Goal: Task Accomplishment & Management: Manage account settings

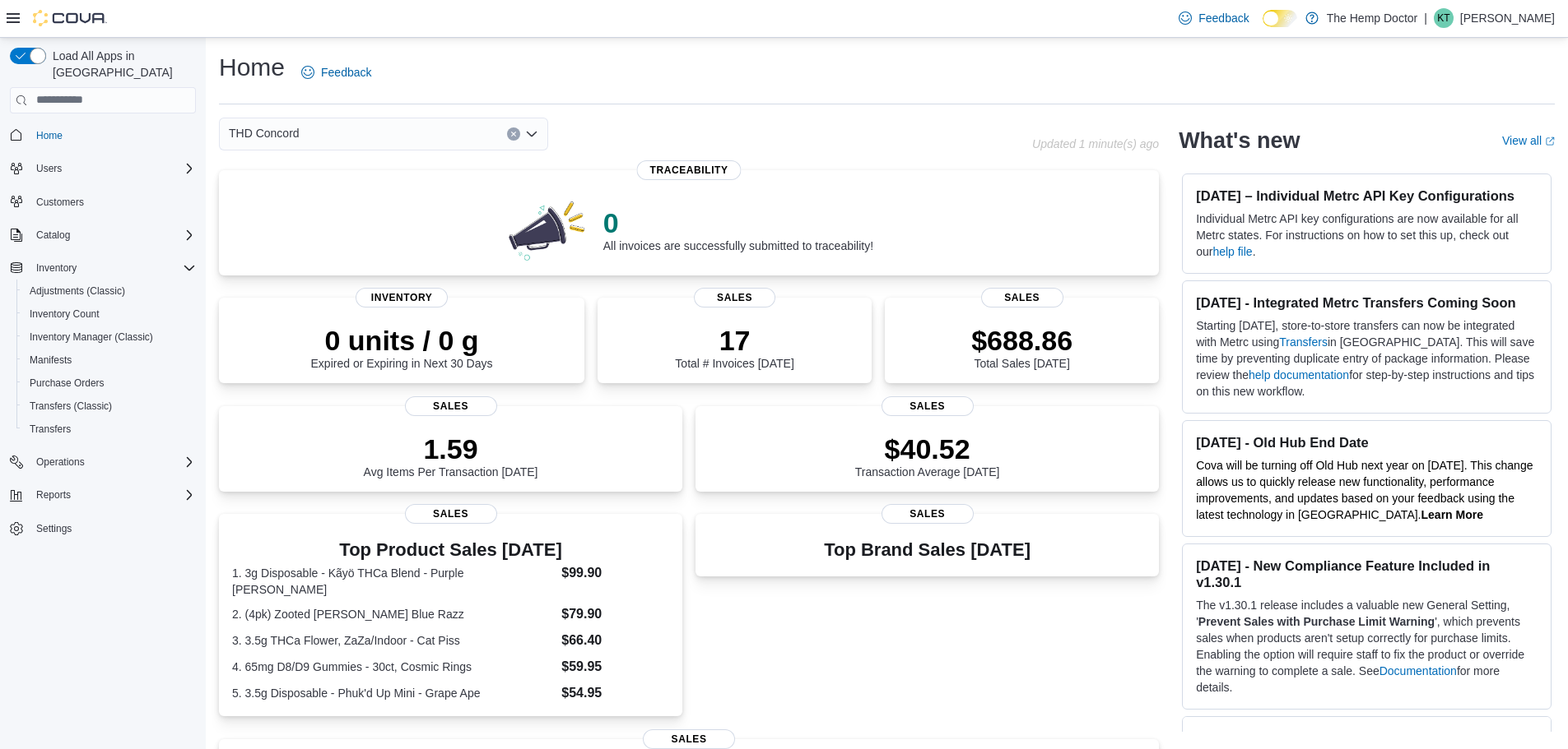
click at [337, 130] on div "THD Concord" at bounding box center [383, 134] width 329 height 33
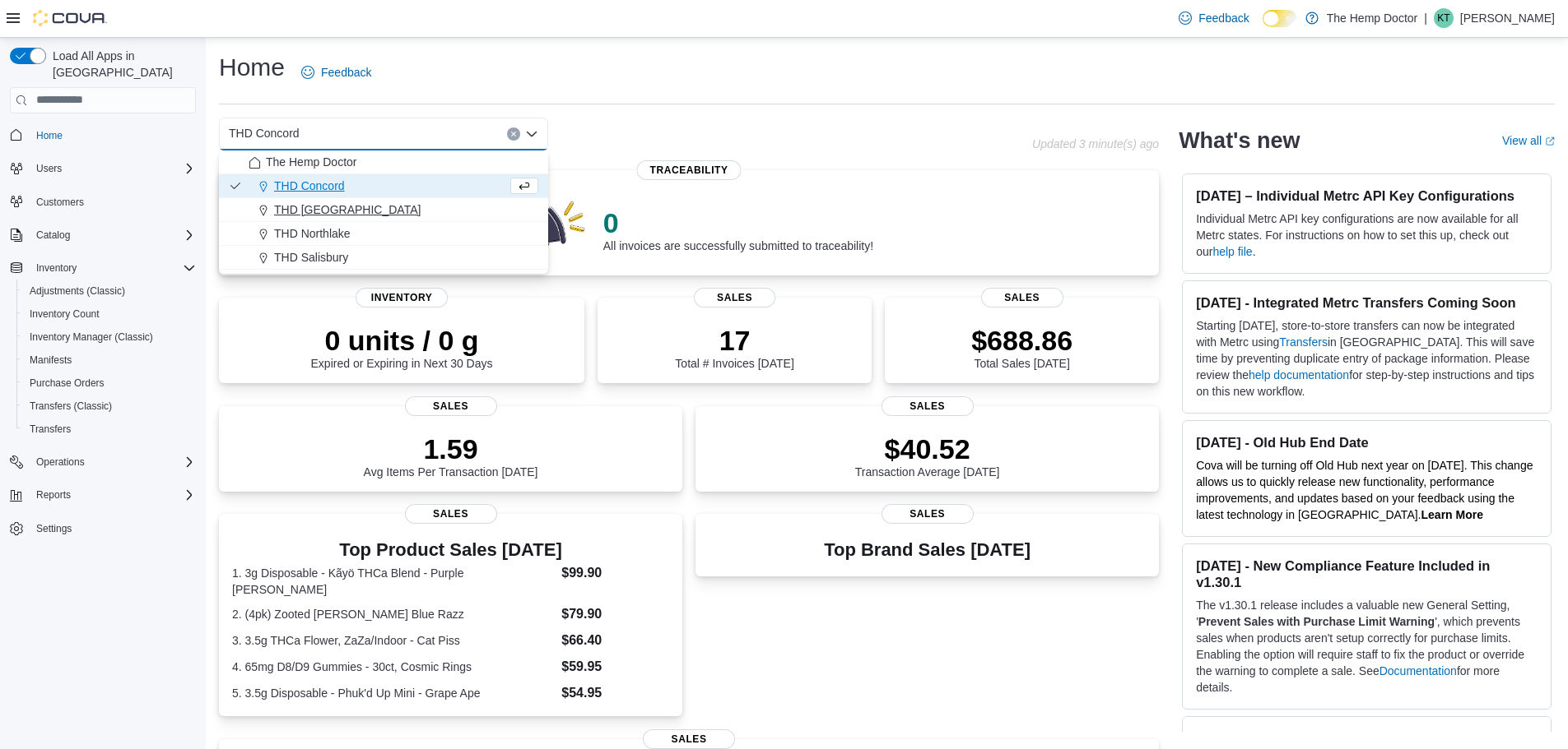
click at [340, 206] on span "THD [GEOGRAPHIC_DATA]" at bounding box center [347, 210] width 147 height 17
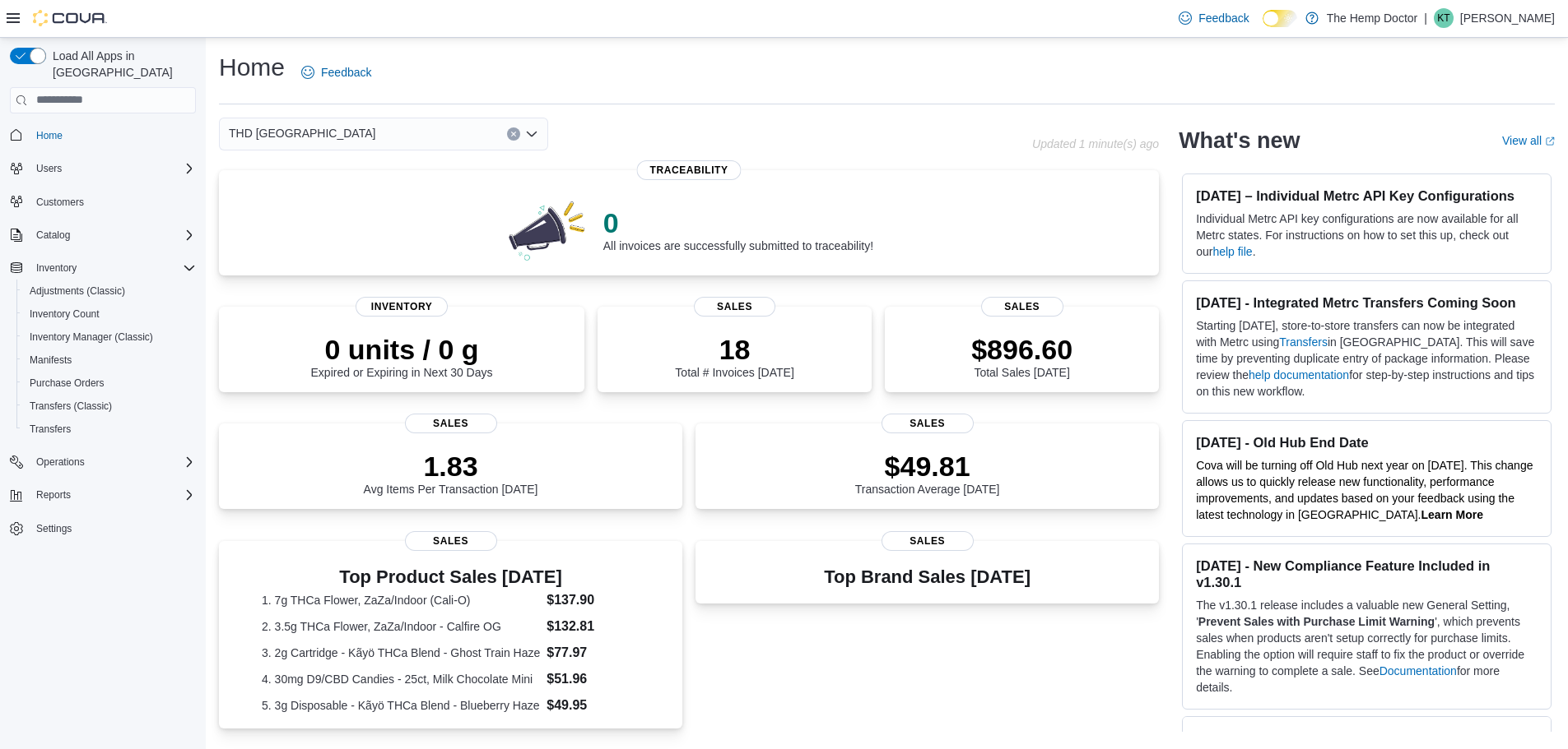
click at [334, 129] on div "THD [GEOGRAPHIC_DATA] Combo box. Selected. THD [GEOGRAPHIC_DATA]. Press Backspa…" at bounding box center [383, 134] width 329 height 33
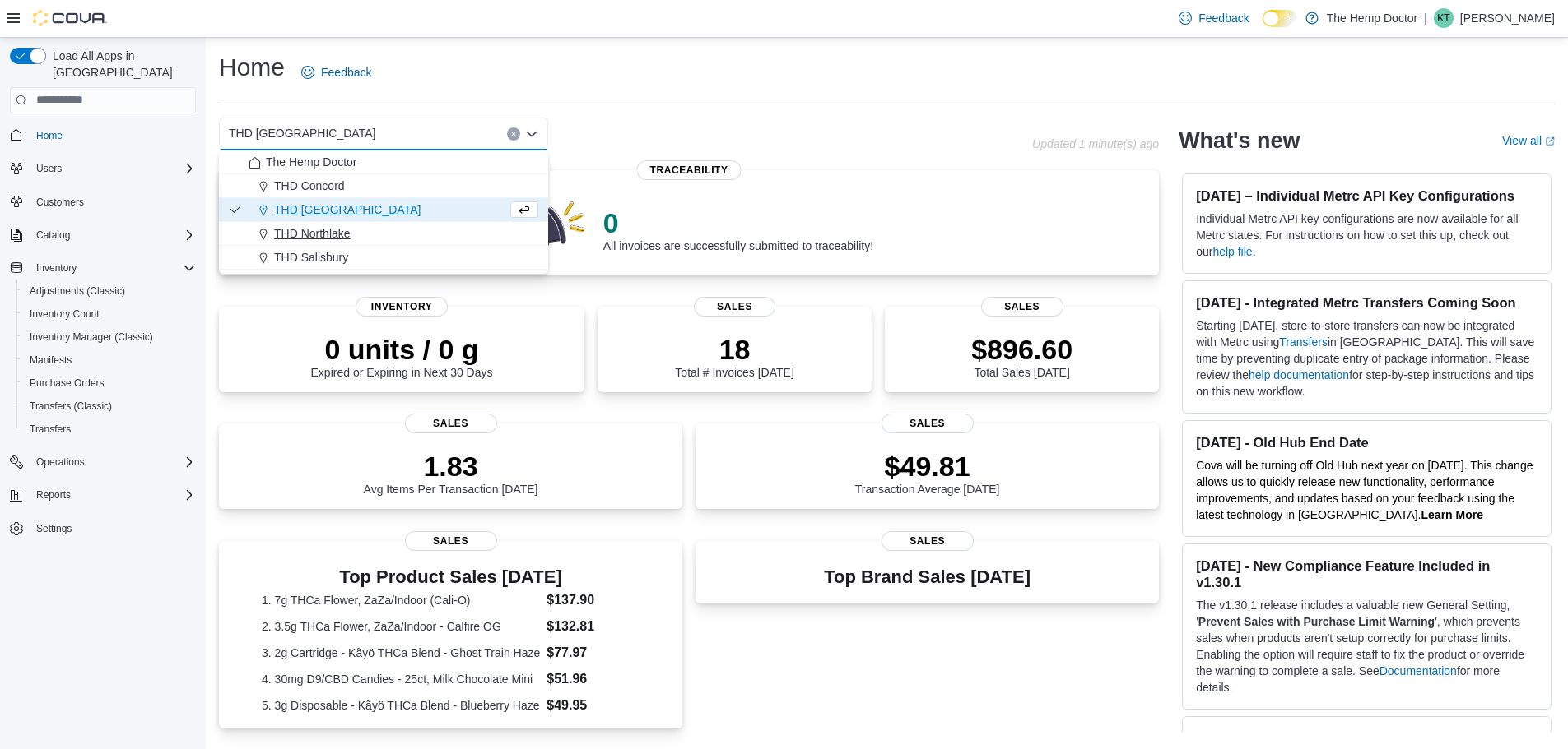
click at [333, 229] on span "THD Northlake" at bounding box center [312, 233] width 77 height 17
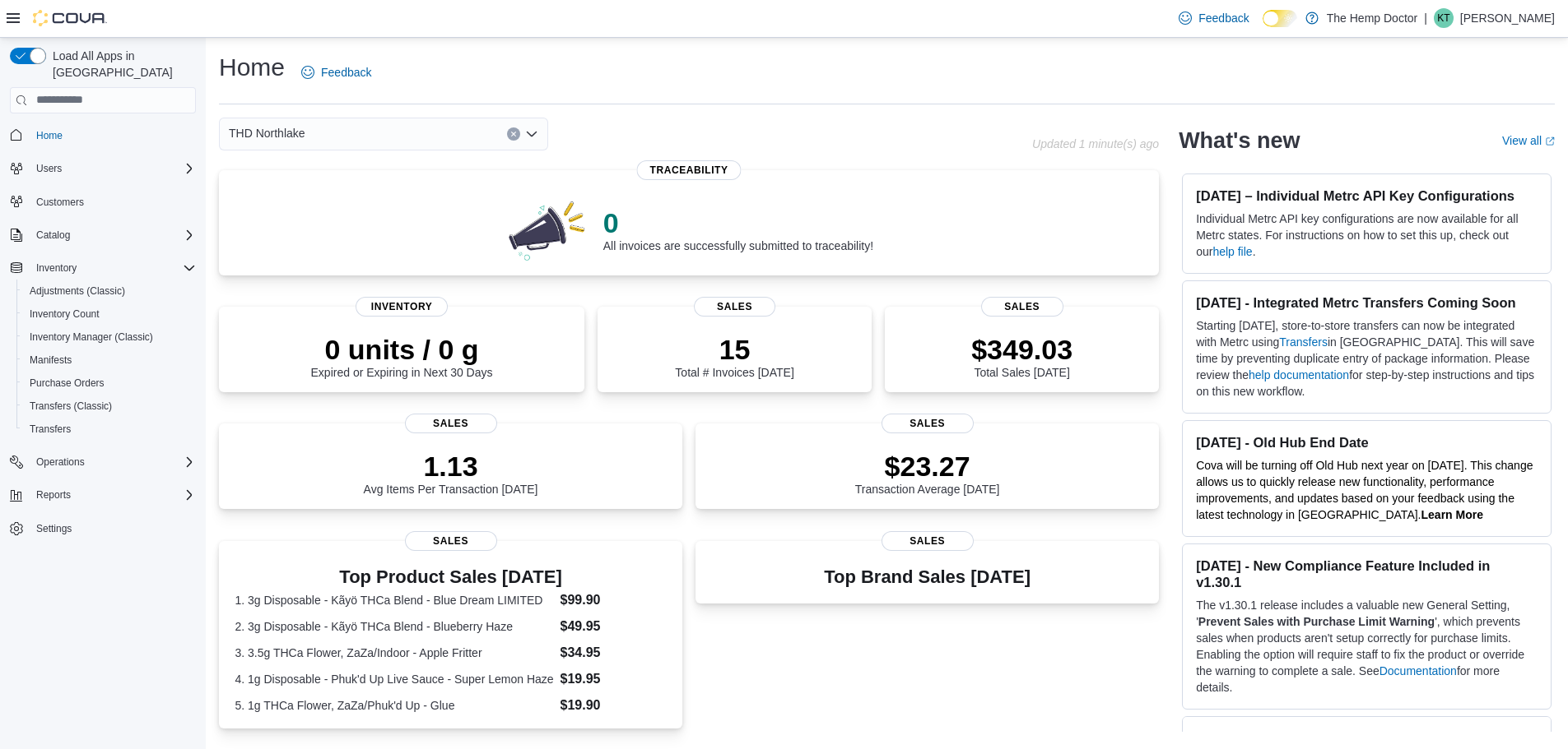
click at [378, 134] on div "THD Northlake" at bounding box center [383, 134] width 329 height 33
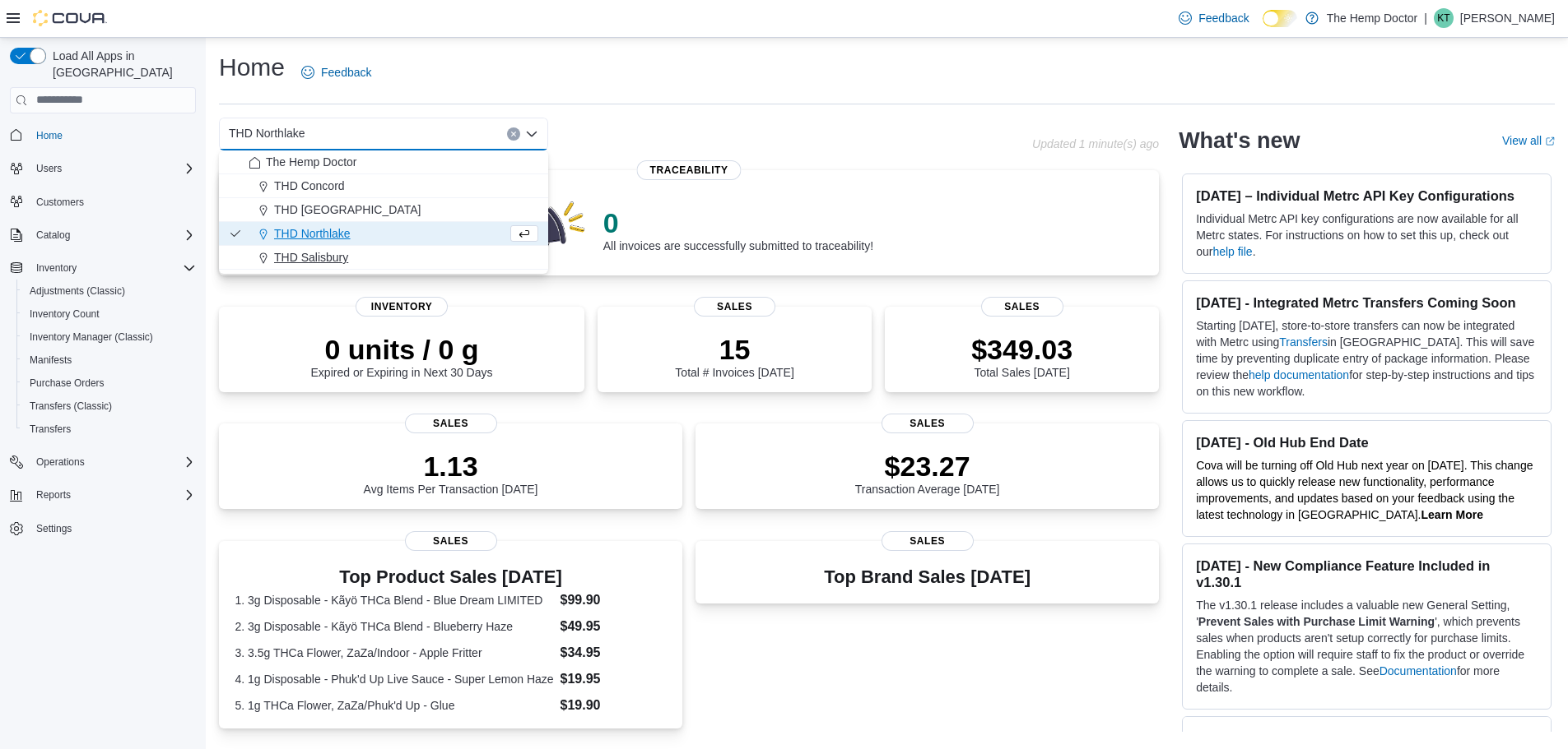
click at [328, 260] on span "THD Salisbury" at bounding box center [310, 258] width 74 height 17
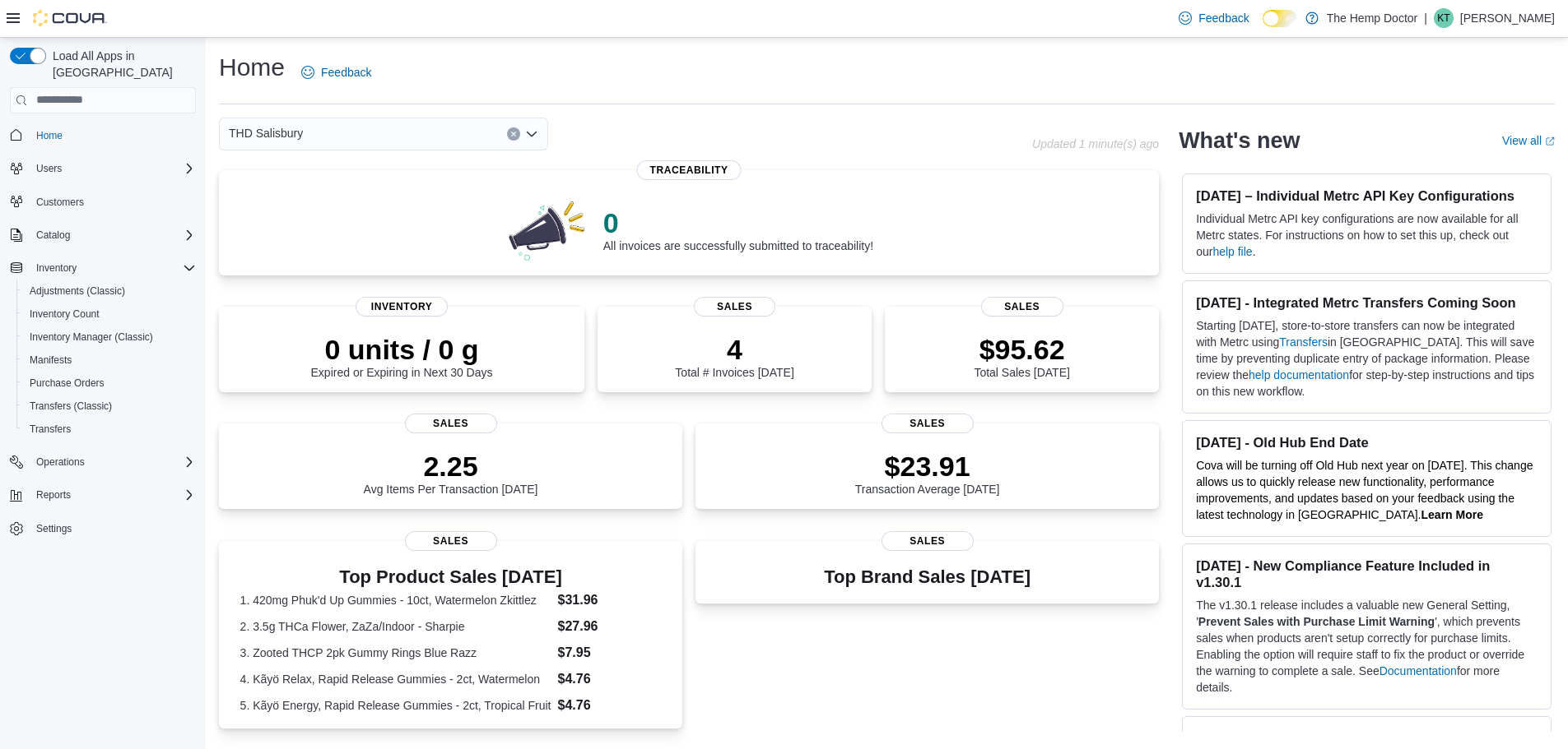
click at [319, 126] on div "THD Salisbury Combo box. Selected. THD [GEOGRAPHIC_DATA]. Press Backspace to de…" at bounding box center [383, 134] width 329 height 33
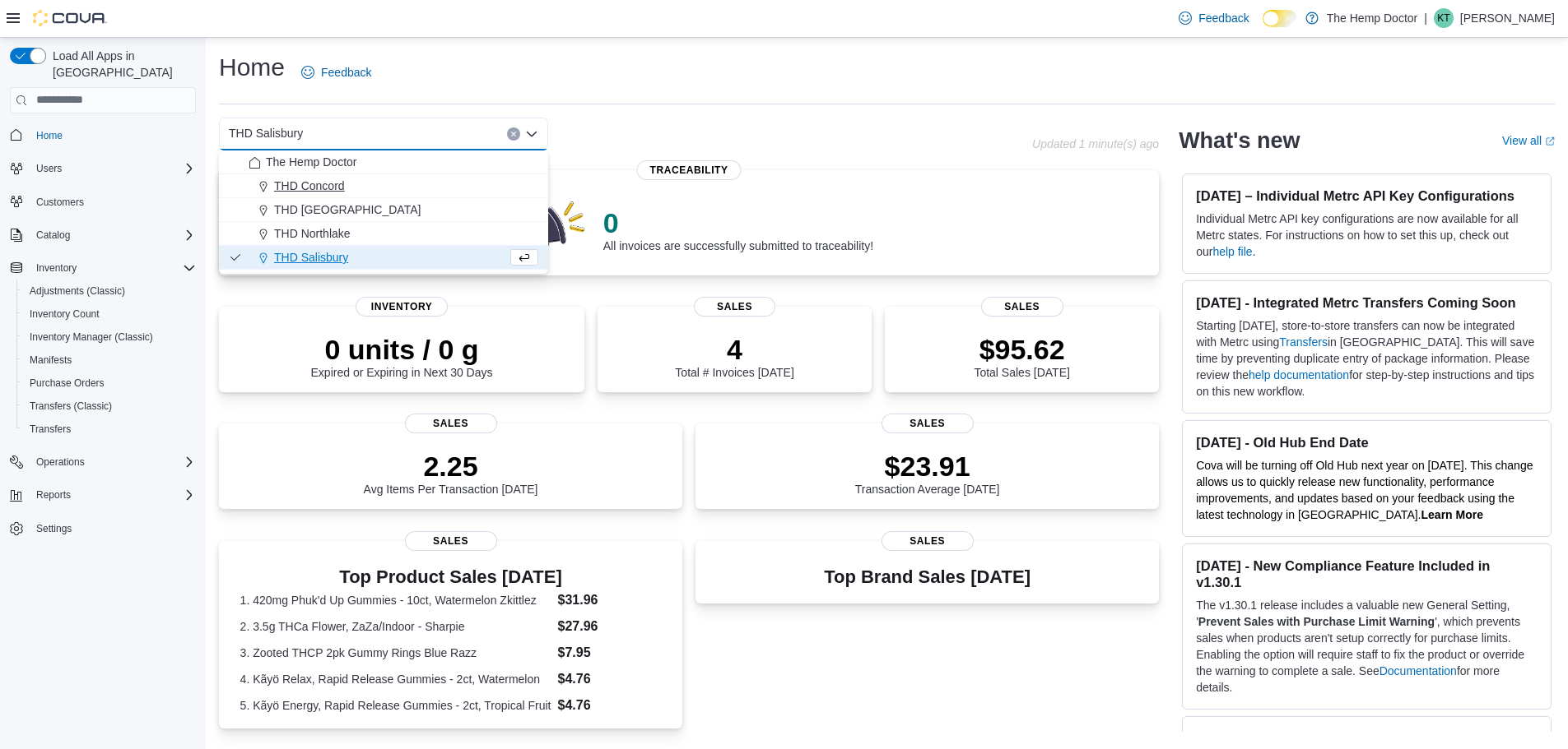
click at [327, 190] on span "THD Concord" at bounding box center [309, 186] width 71 height 17
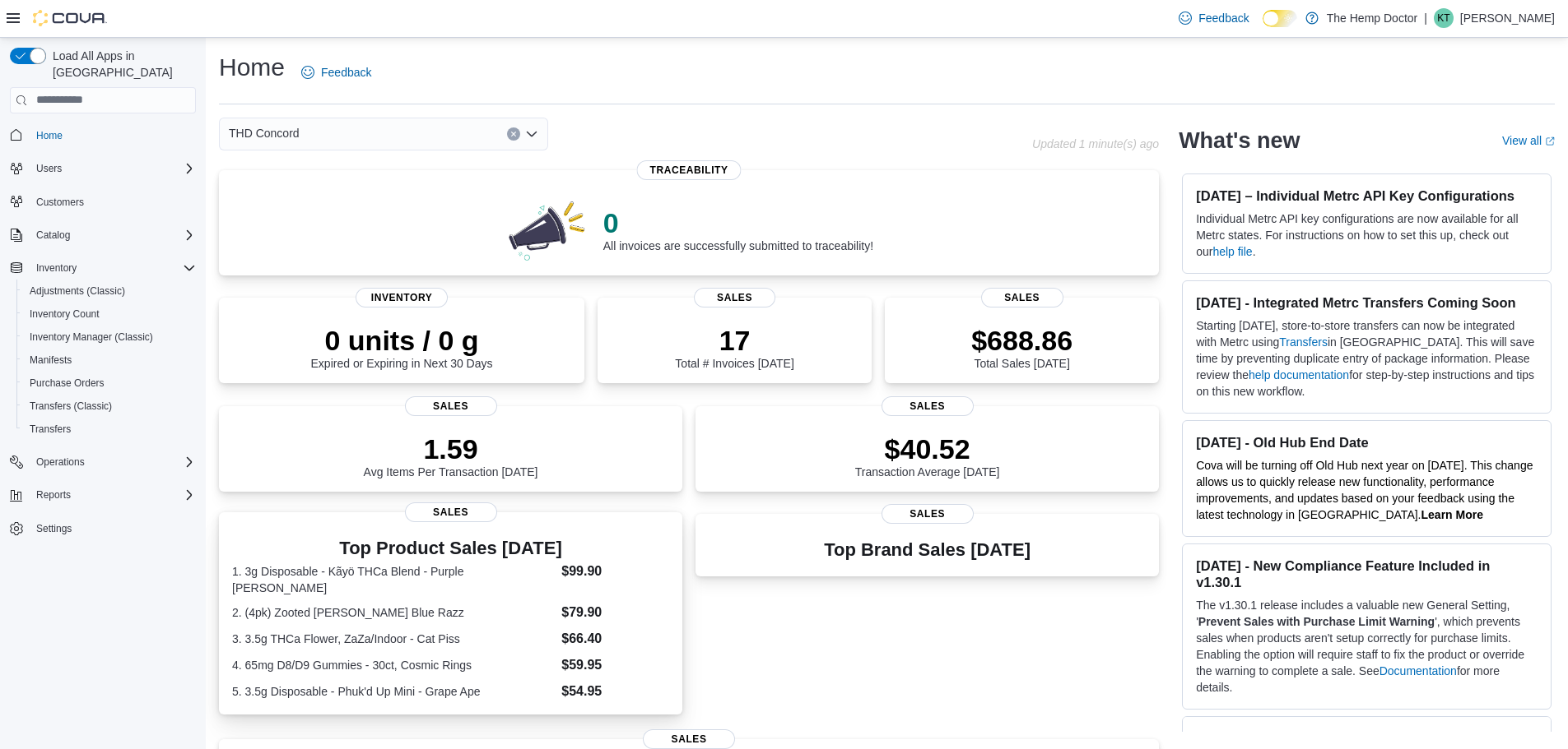
click at [431, 596] on dt "1. 3g Disposable - Kãyö THCa Blend - Purple [PERSON_NAME]" at bounding box center [392, 579] width 322 height 33
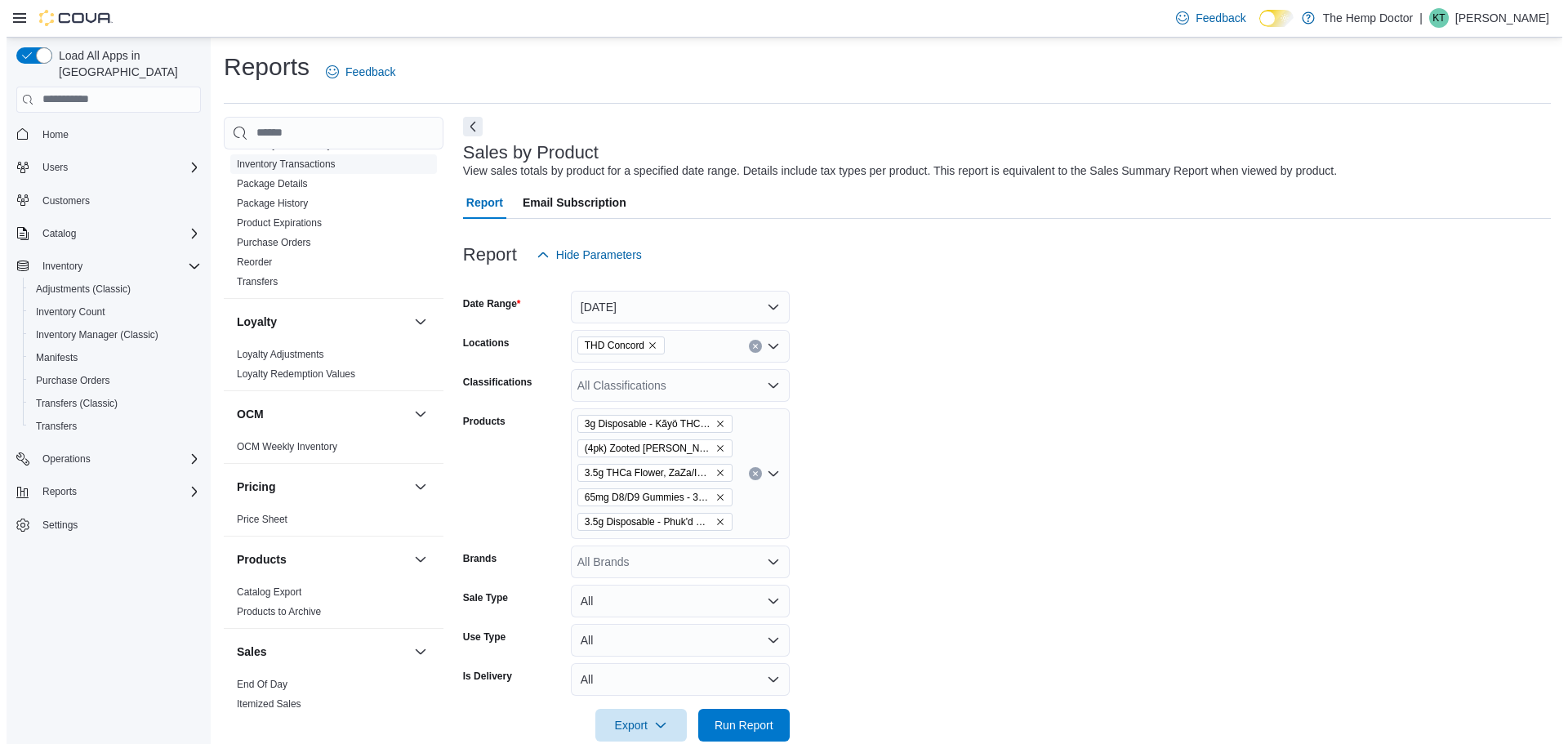
scroll to position [736, 0]
click at [82, 374] on span "Purchase Orders" at bounding box center [67, 380] width 74 height 13
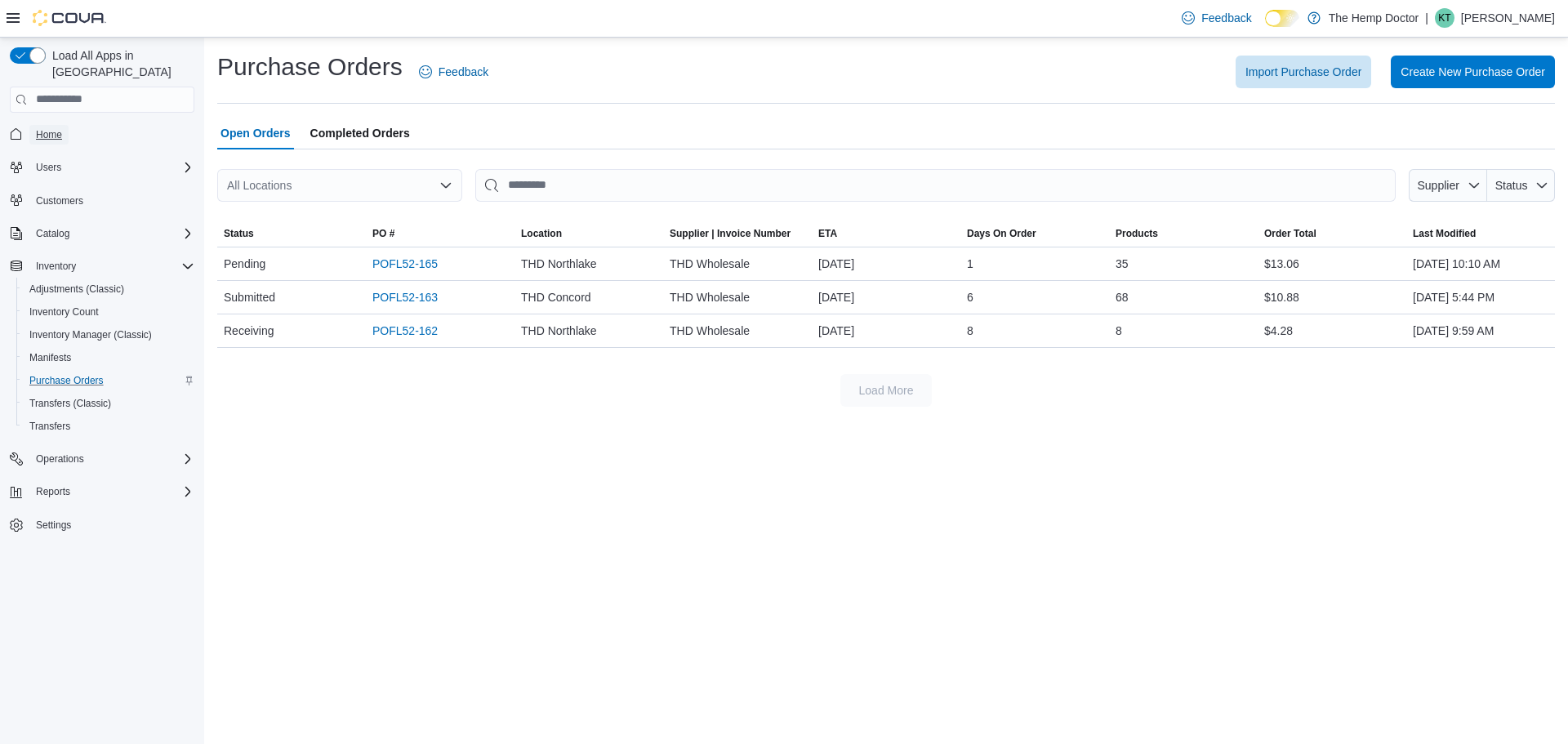
click at [45, 125] on span "Home" at bounding box center [49, 135] width 26 height 19
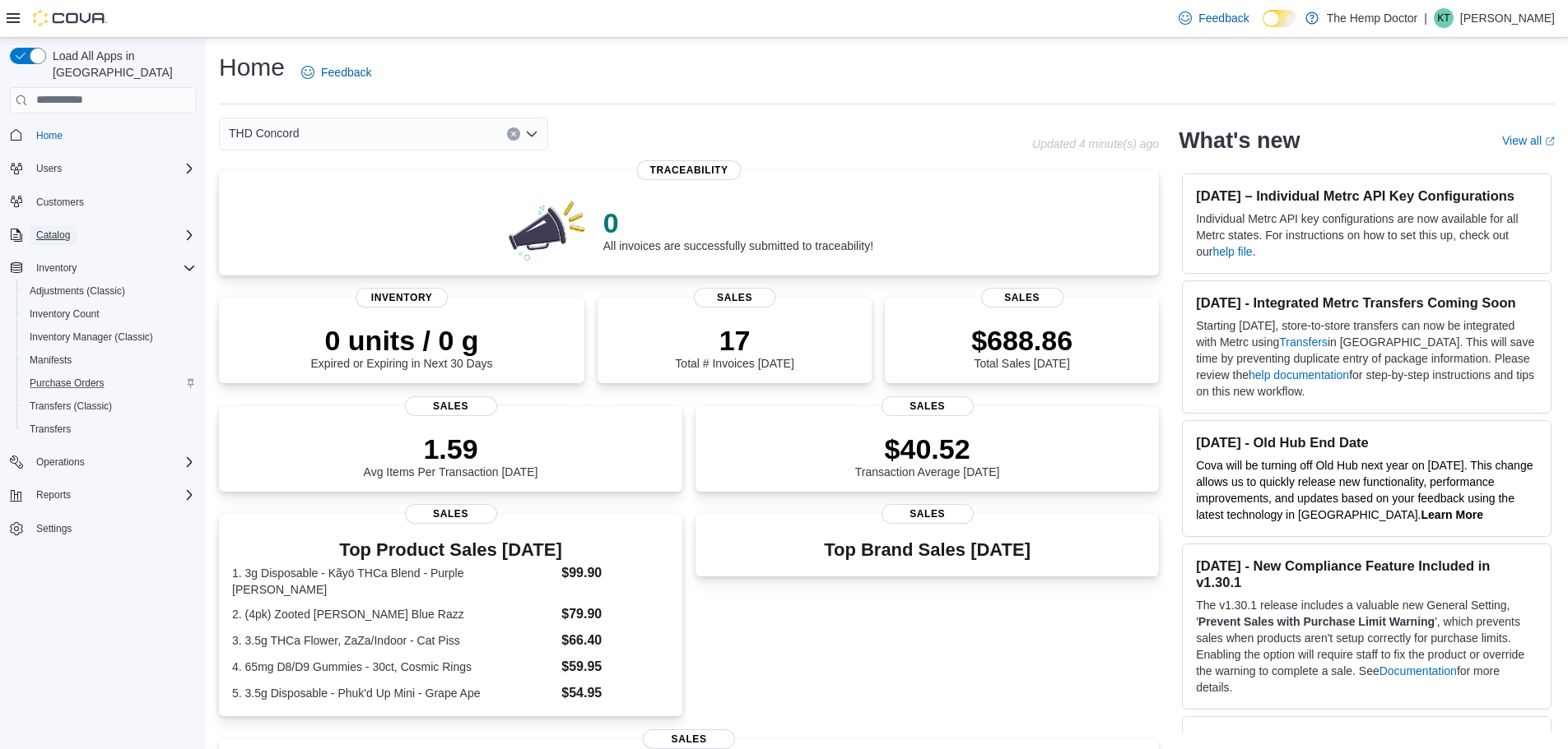
click at [61, 229] on span "Catalog" at bounding box center [53, 235] width 34 height 13
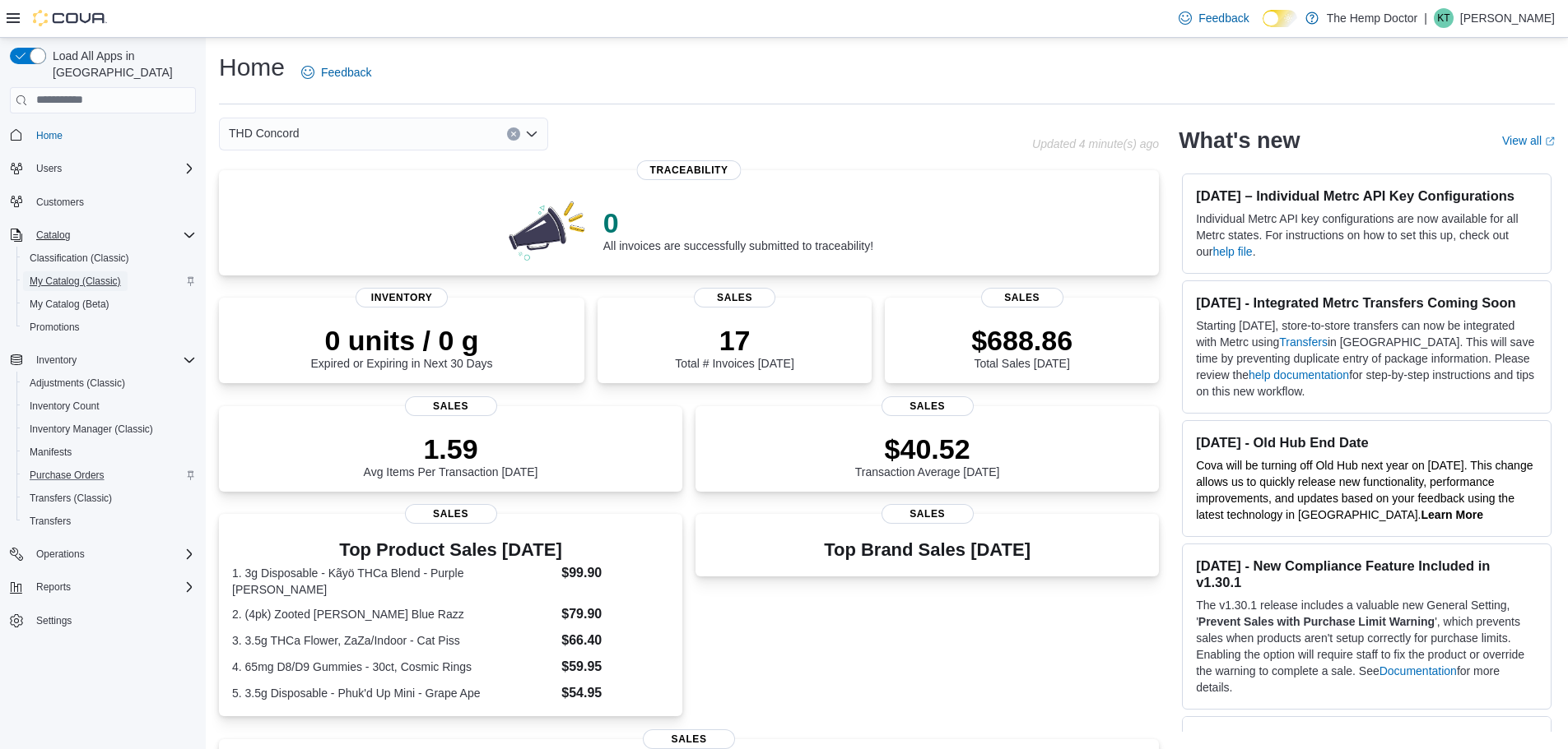
click at [78, 275] on span "My Catalog (Classic)" at bounding box center [76, 281] width 92 height 13
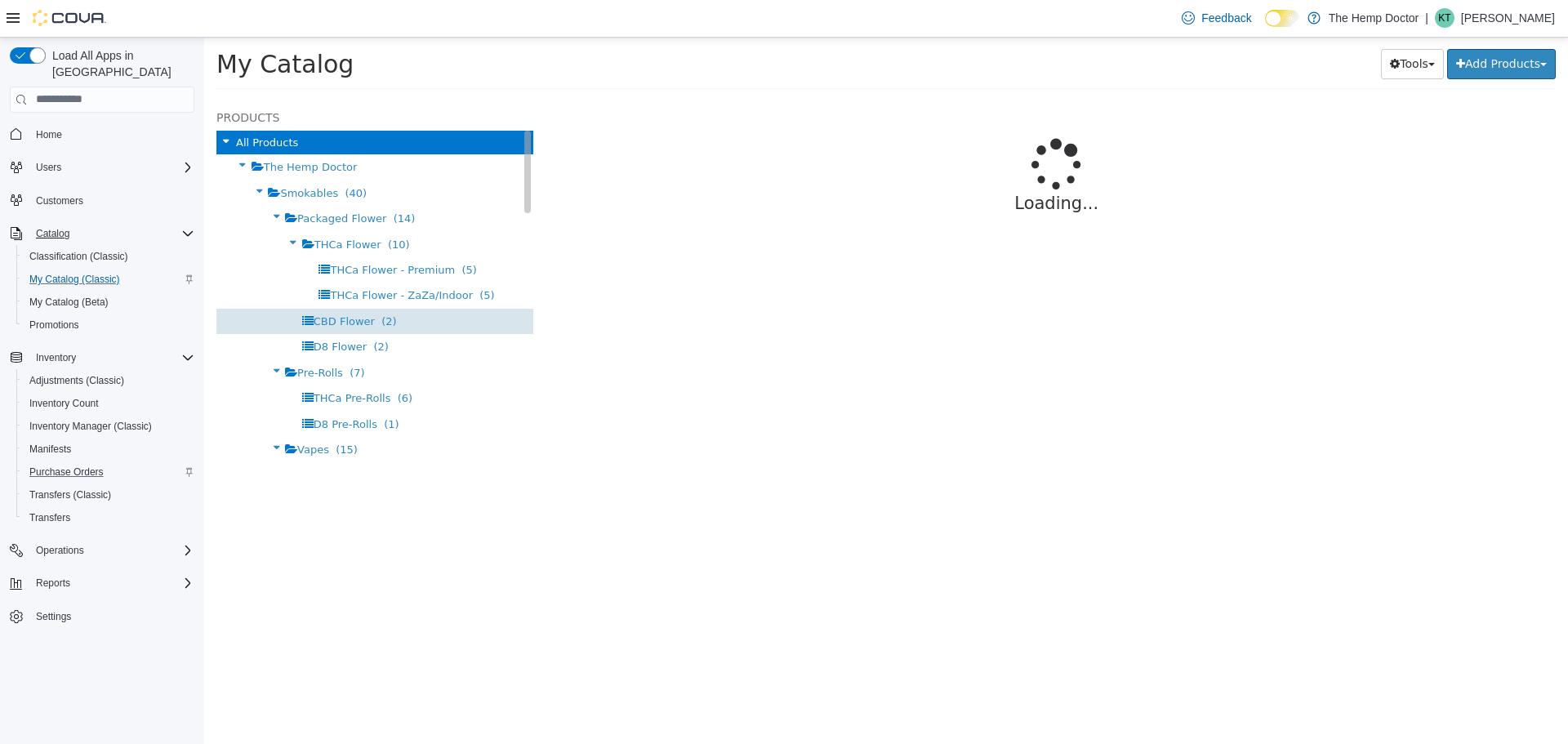
select select "**********"
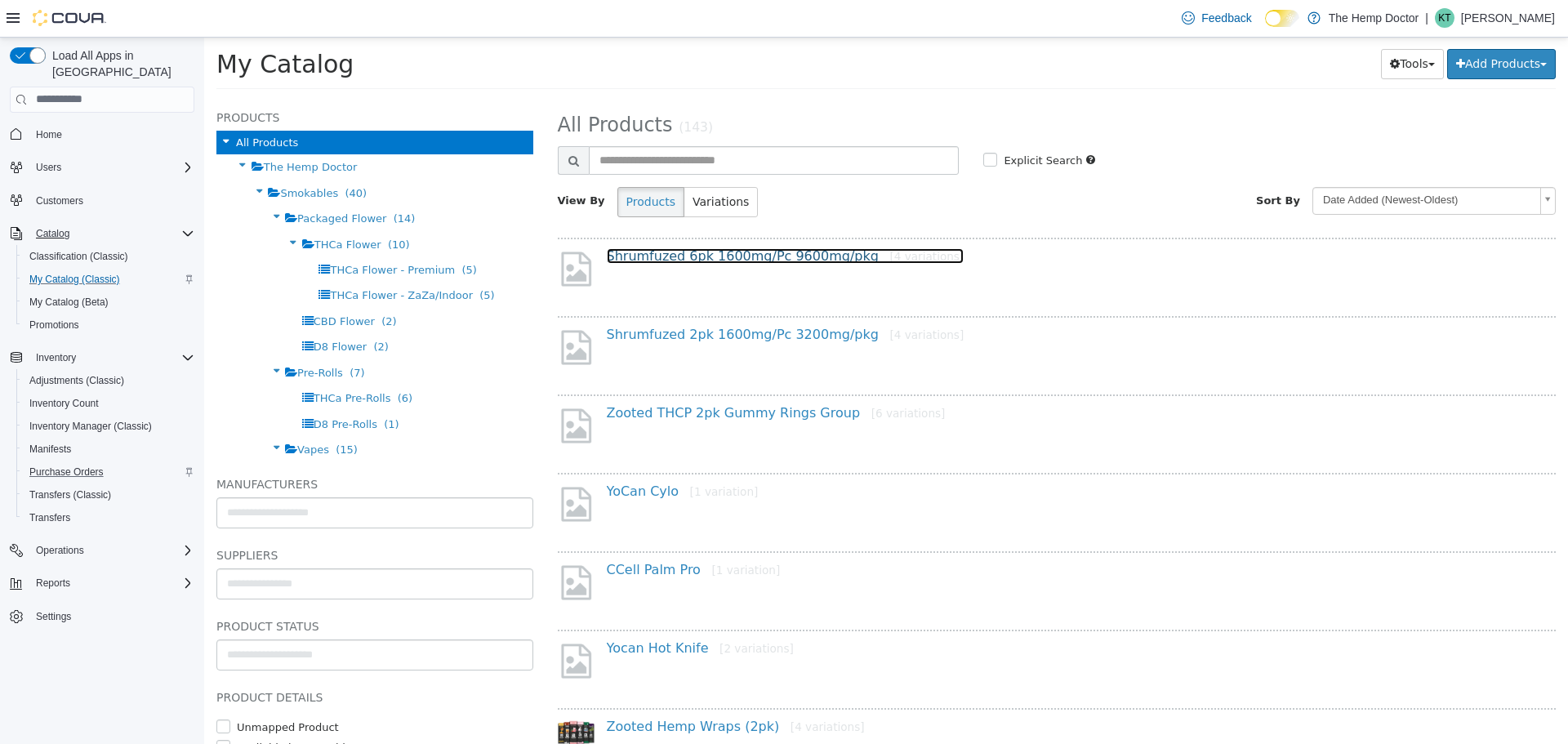
click at [681, 256] on link "Shrumfuzed 6pk 1600mg/Pc 9600mg/pkg [4 variations]" at bounding box center [785, 255] width 358 height 16
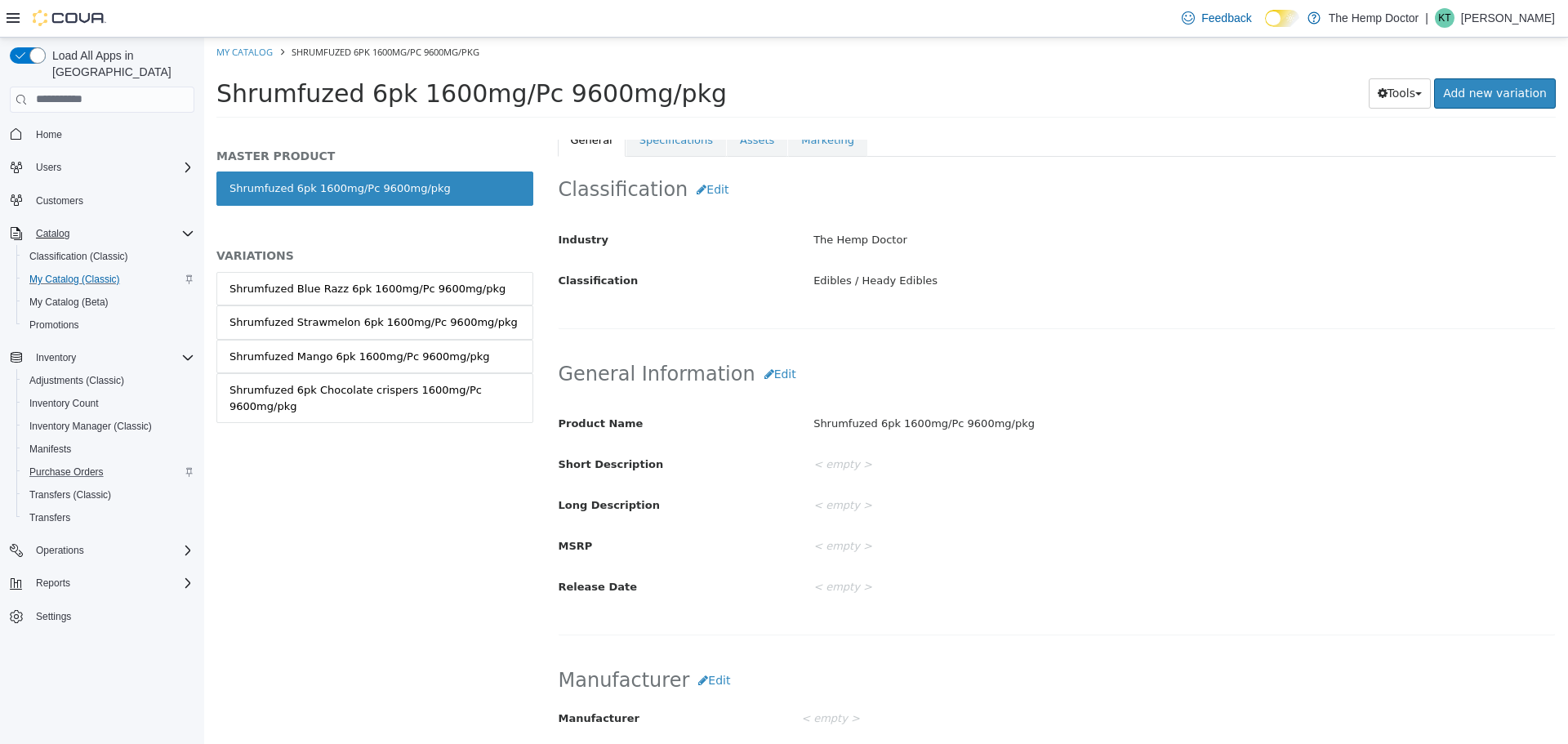
scroll to position [245, 0]
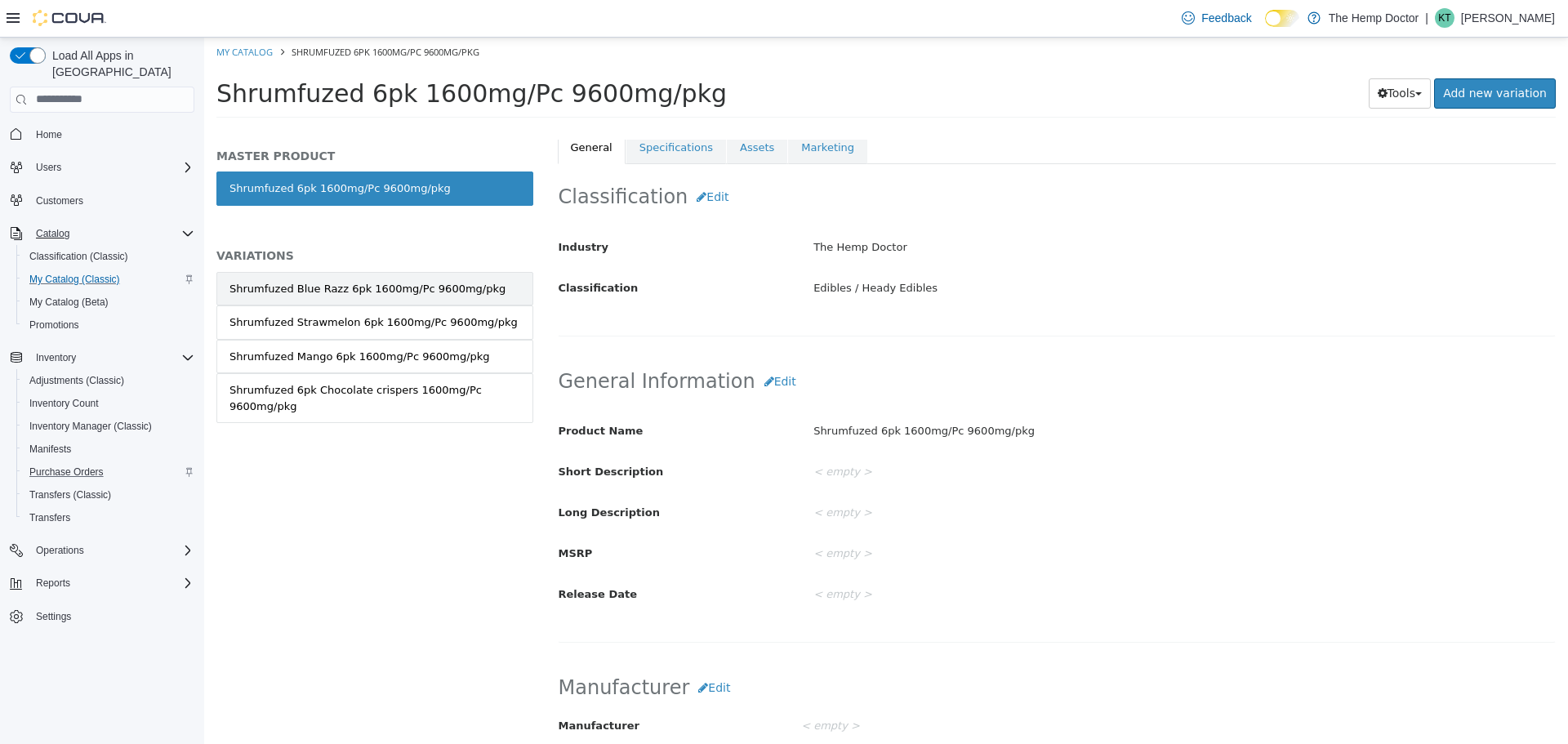
click at [463, 296] on link "Shrumfuzed Blue Razz 6pk 1600mg/Pc 9600mg/pkg" at bounding box center [375, 288] width 317 height 34
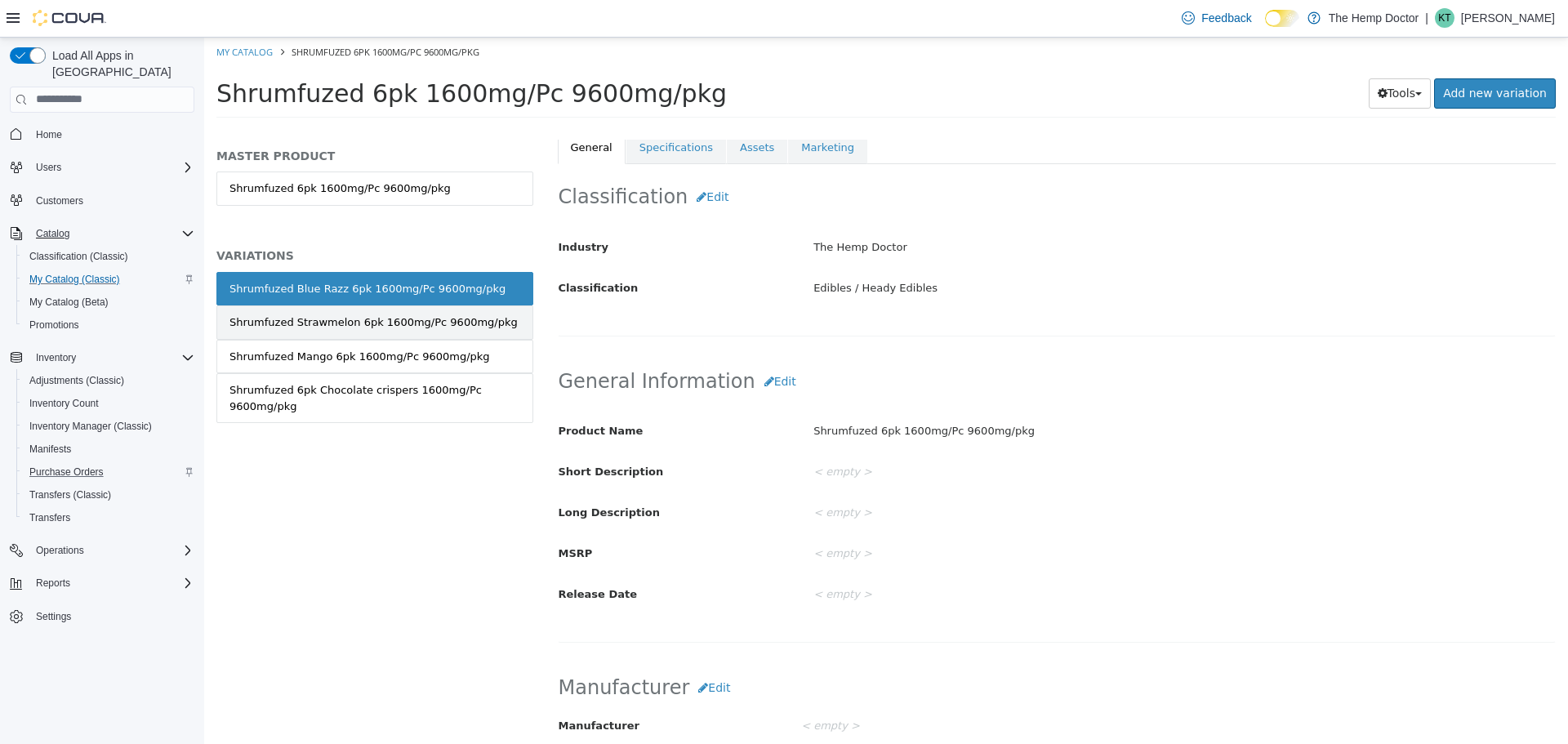
scroll to position [243, 0]
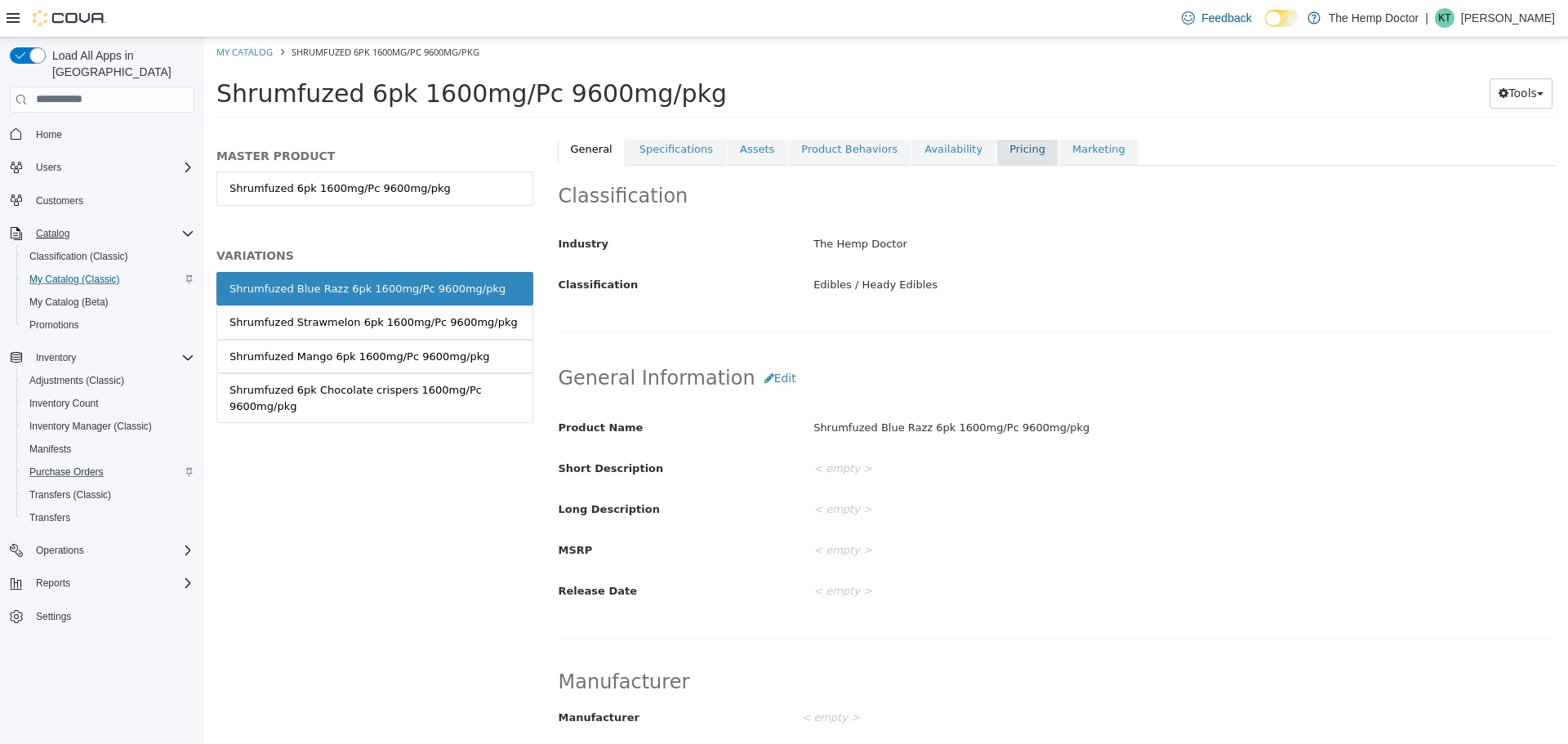
click at [996, 153] on link "Pricing" at bounding box center [1026, 148] width 62 height 34
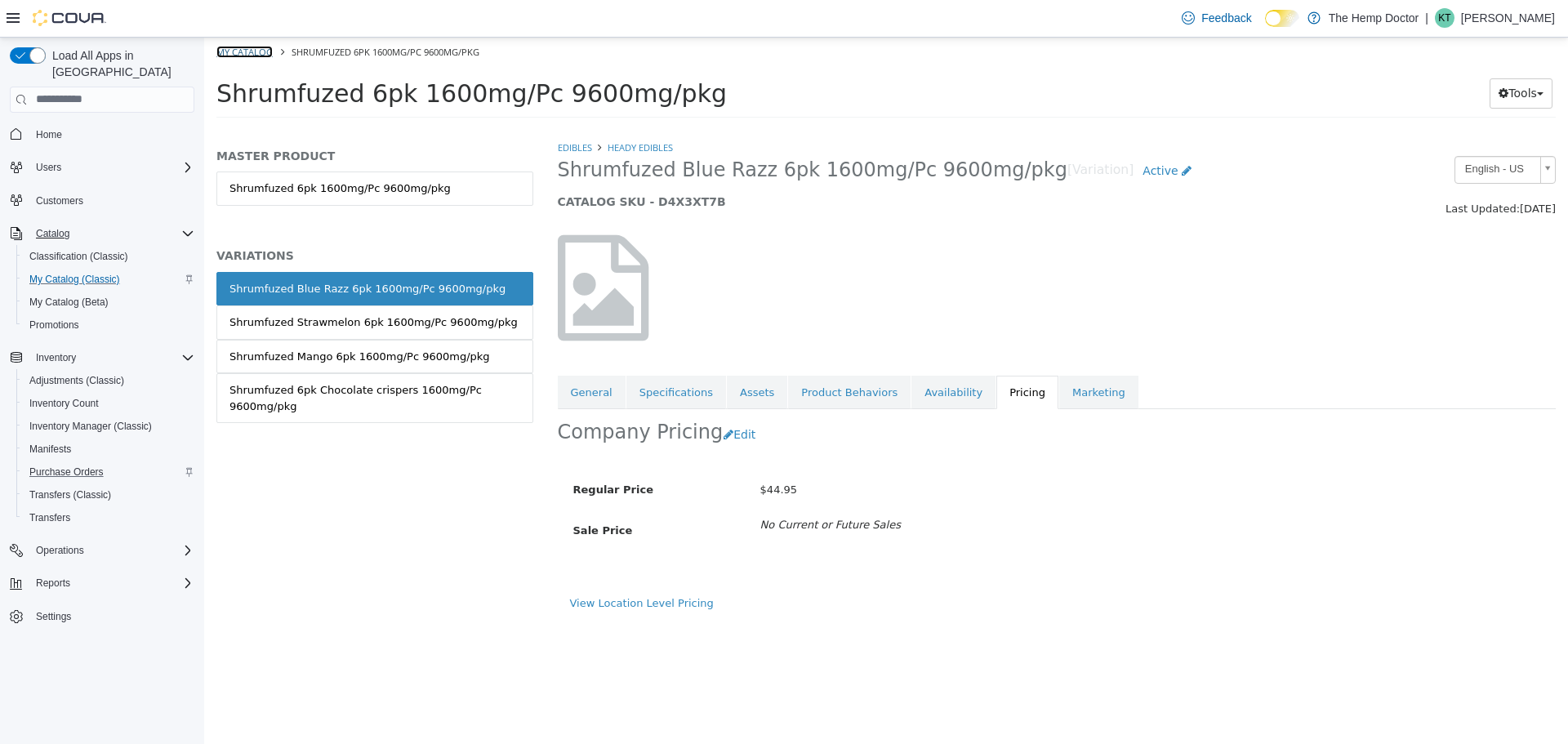
click at [245, 55] on link "My Catalog" at bounding box center [244, 50] width 57 height 12
select select "**********"
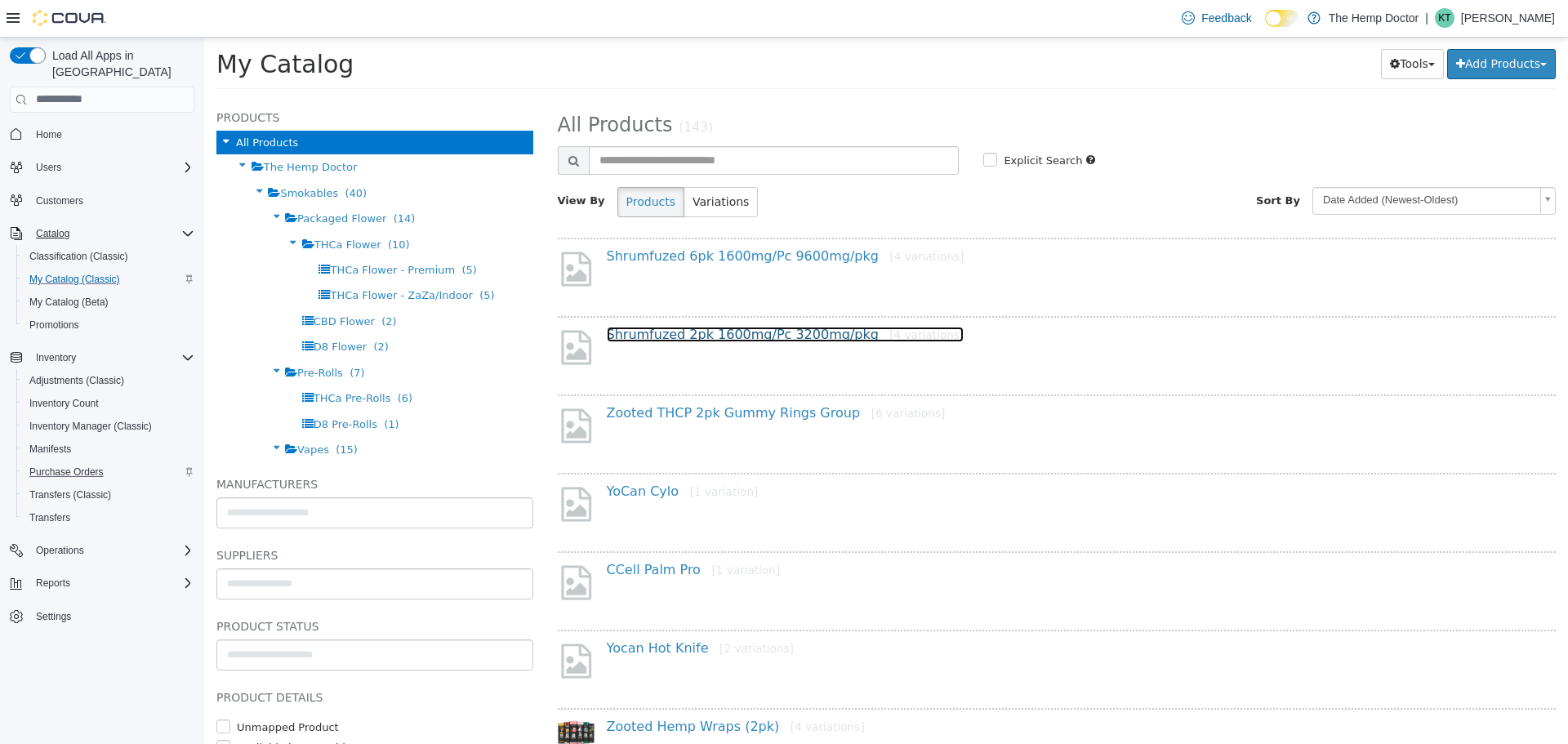
click at [695, 340] on link "Shrumfuzed 2pk 1600mg/Pc 3200mg/pkg [4 variations]" at bounding box center [785, 333] width 358 height 16
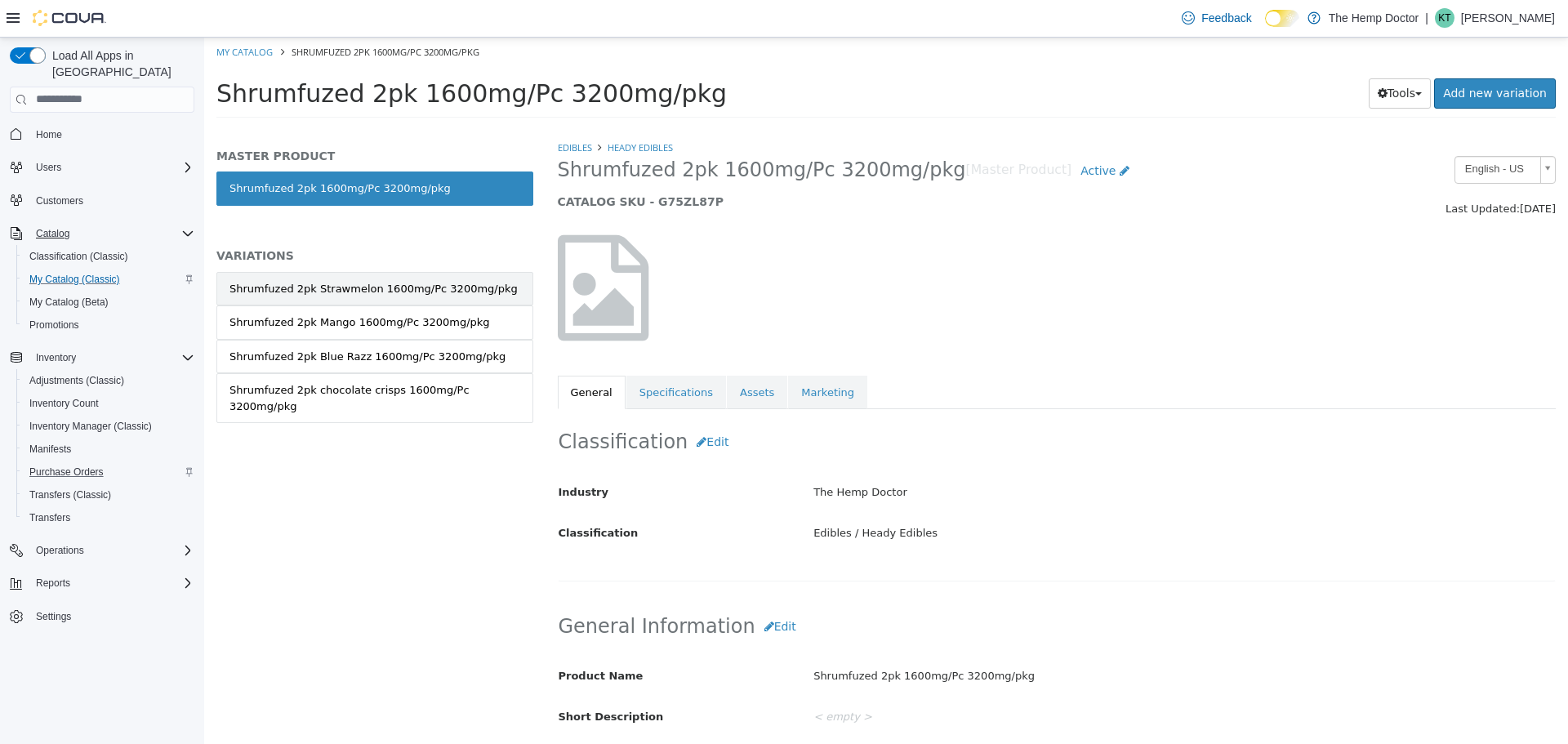
click at [447, 291] on div "Shrumfuzed 2pk Strawmelon 1600mg/Pc 3200mg/pkg" at bounding box center [373, 289] width 288 height 17
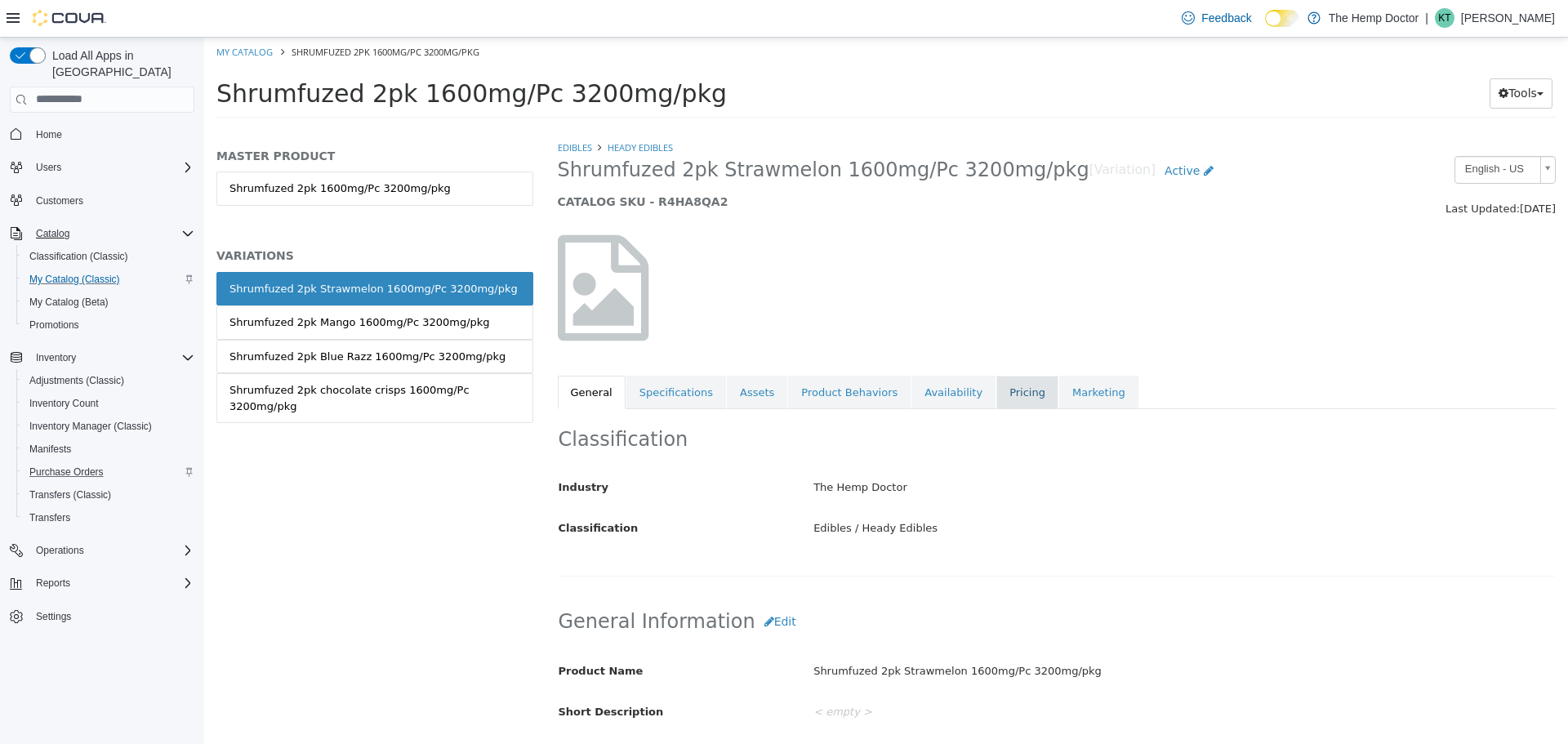
click at [1002, 394] on link "Pricing" at bounding box center [1026, 391] width 62 height 34
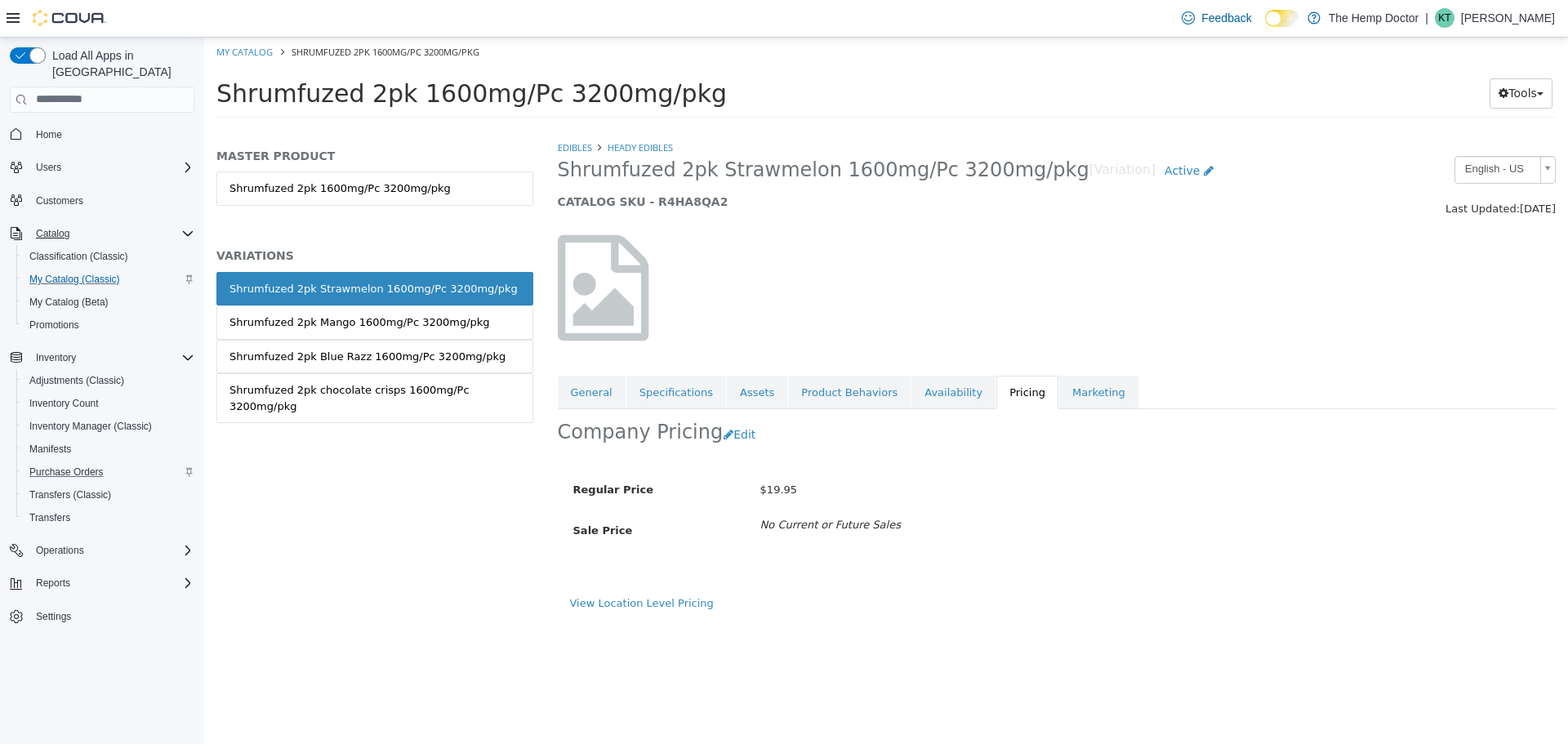
click at [243, 60] on ol "My Catalog Shrumfuzed 2pk 1600mg/Pc 3200mg/pkg" at bounding box center [886, 52] width 1364 height 30
click at [246, 54] on link "My Catalog" at bounding box center [244, 50] width 57 height 12
select select "**********"
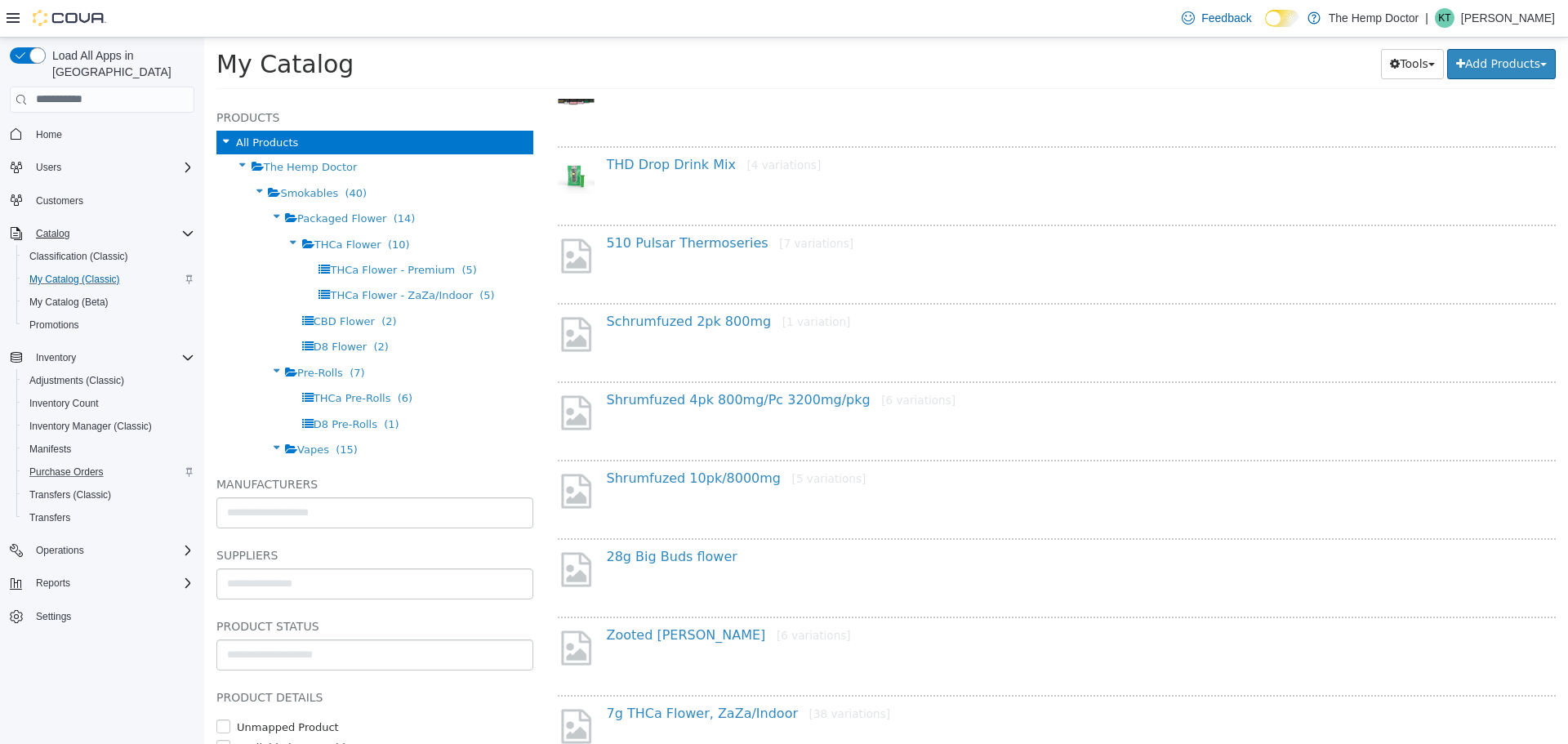
scroll to position [653, 0]
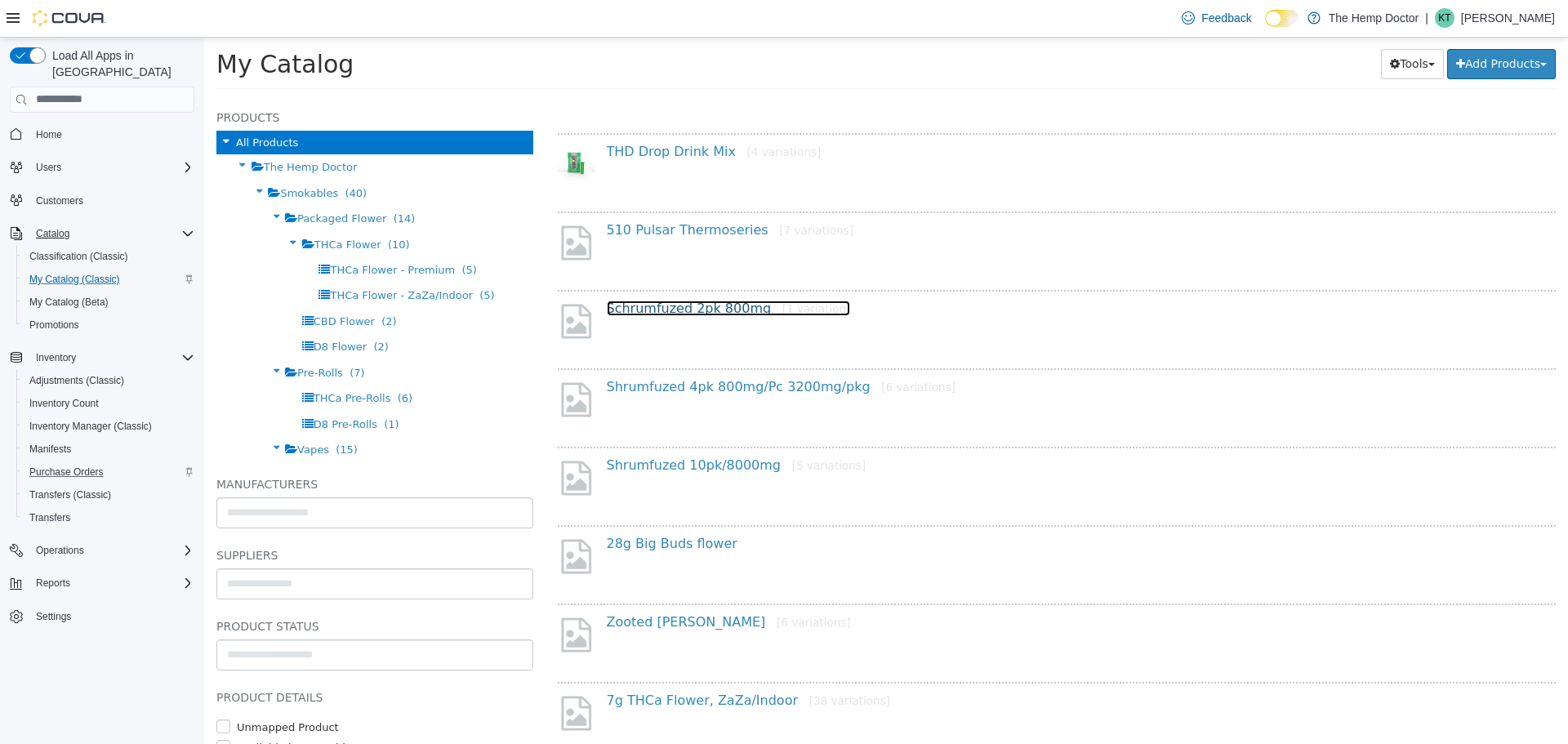
click at [715, 304] on link "Schrumfuzed 2pk 800mg [1 variation]" at bounding box center [728, 307] width 244 height 16
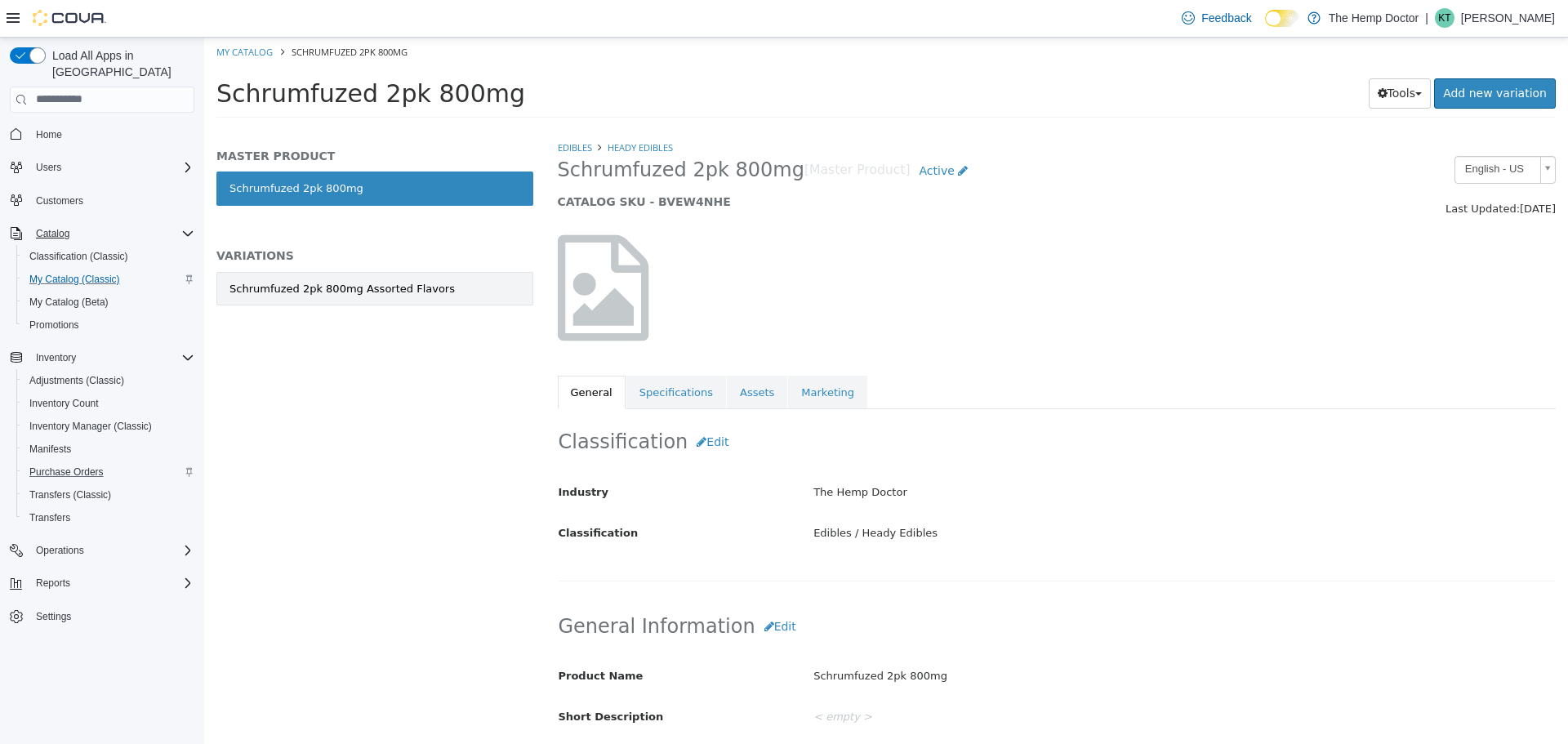
click at [392, 293] on div "Schrumfuzed 2pk 800mg Assorted Flavors" at bounding box center [341, 289] width 225 height 17
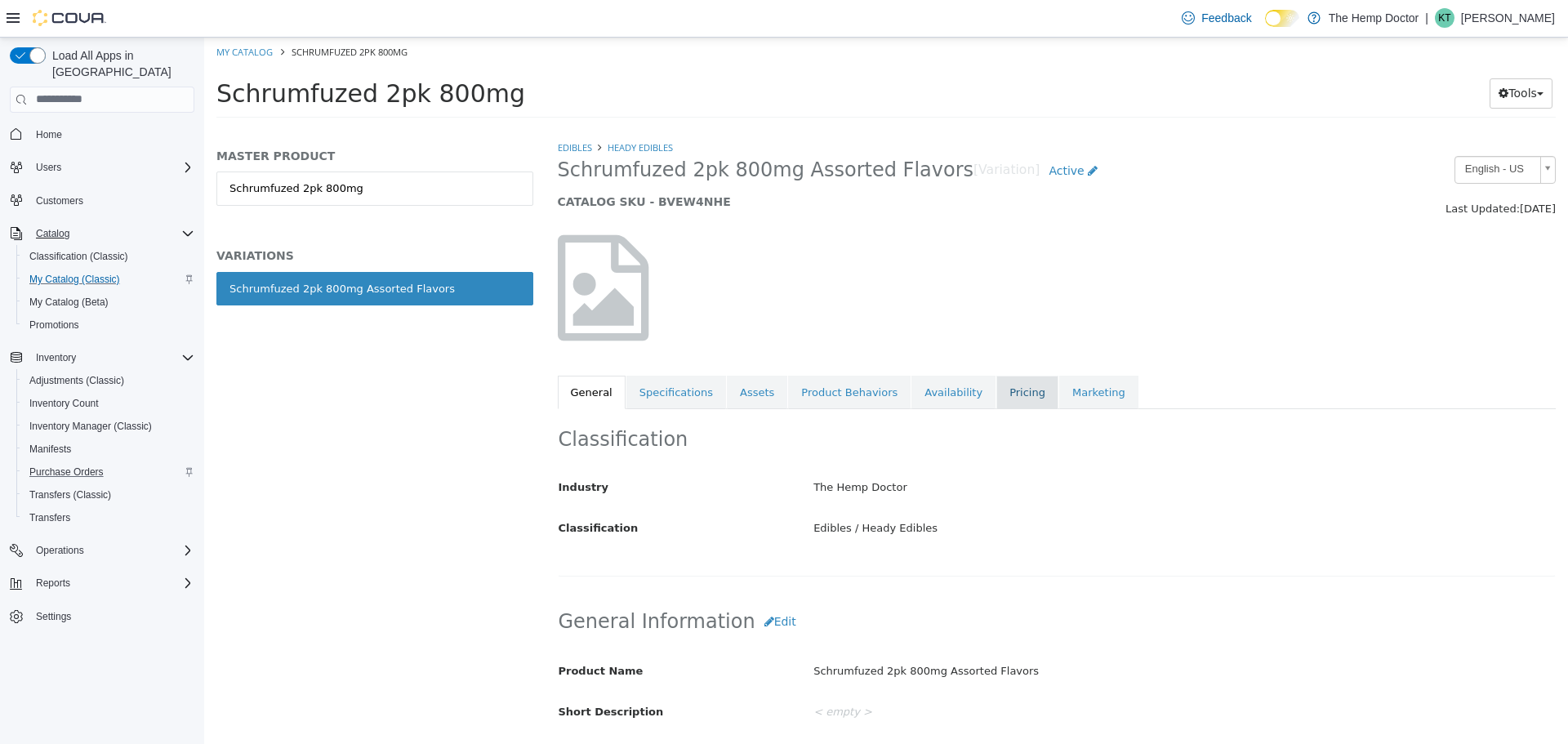
click at [996, 393] on link "Pricing" at bounding box center [1026, 391] width 62 height 34
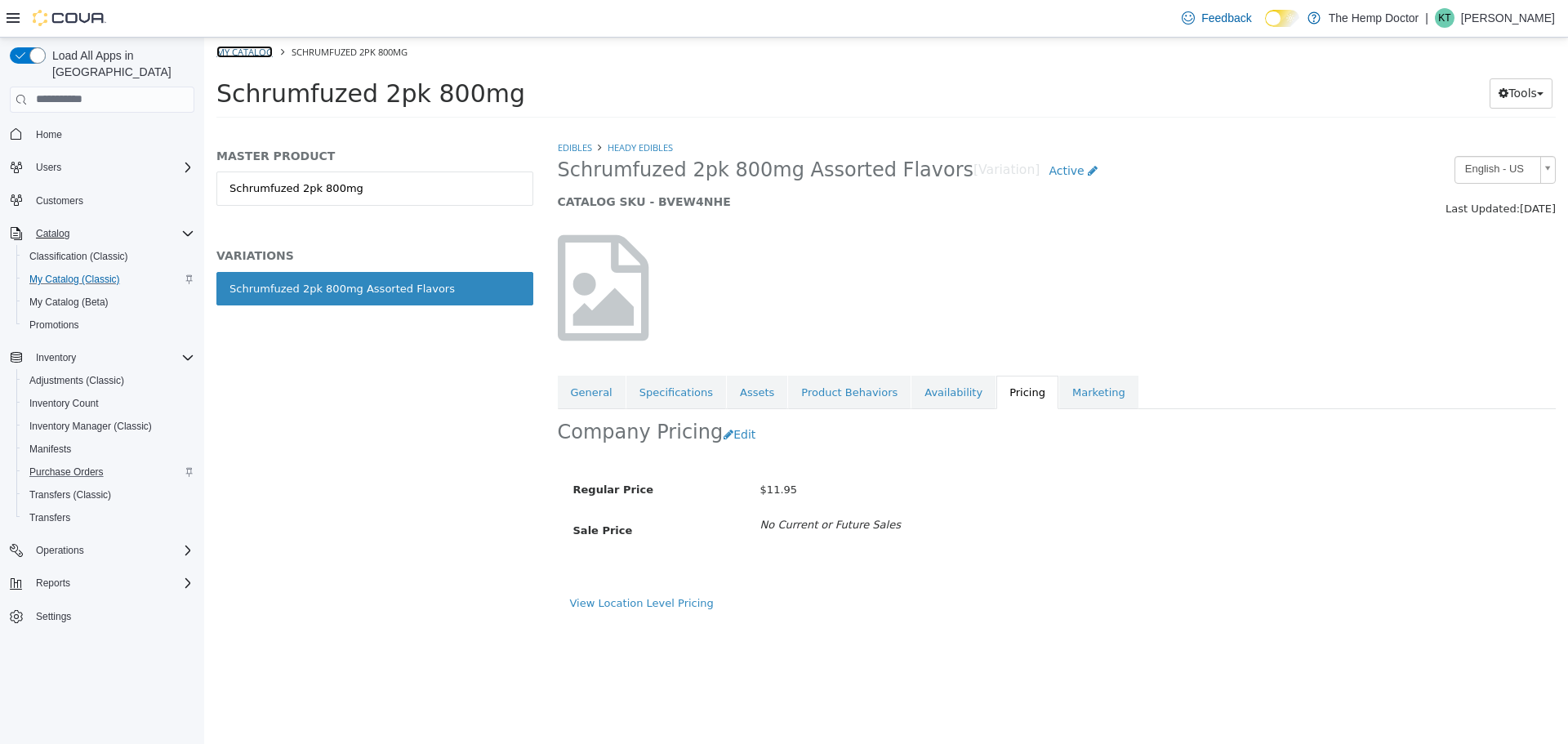
click at [252, 52] on link "My Catalog" at bounding box center [244, 50] width 57 height 12
select select "**********"
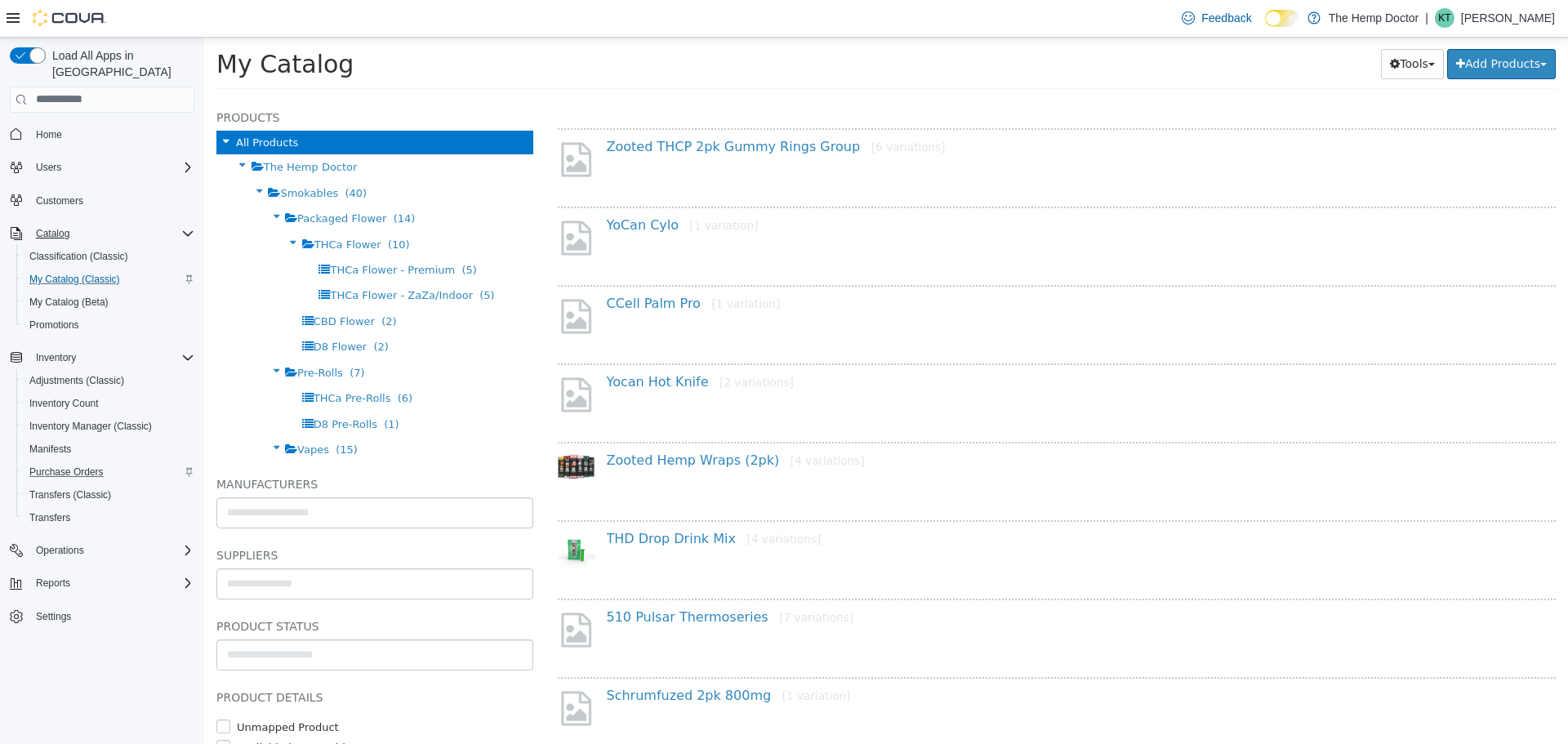
scroll to position [571, 0]
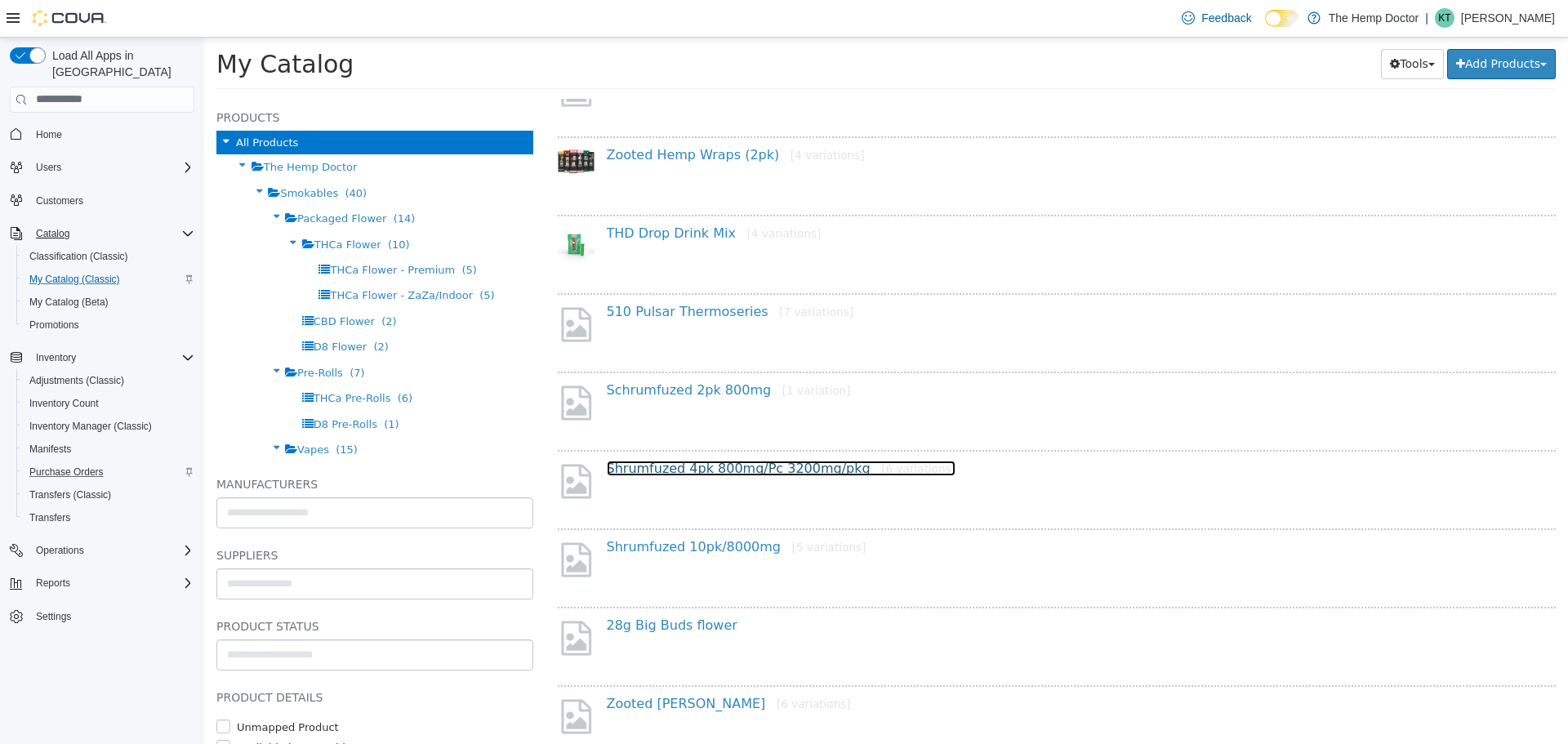
click at [701, 471] on link "Shrumfuzed 4pk 800mg/Pc 3200mg/pkg [6 variations]" at bounding box center [781, 468] width 350 height 16
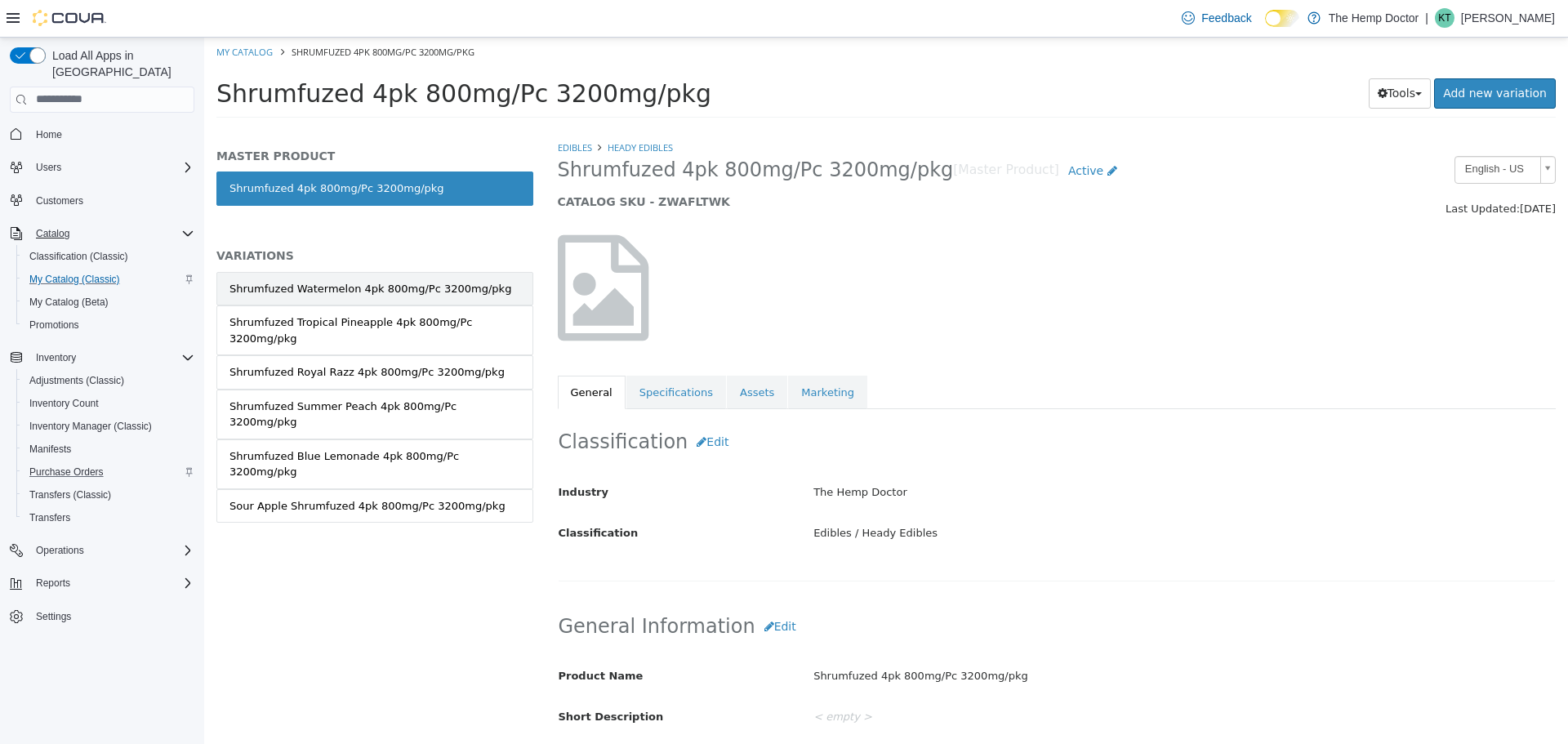
click at [363, 302] on link "Shrumfuzed Watermelon 4pk 800mg/Pc 3200mg/pkg" at bounding box center [375, 288] width 317 height 34
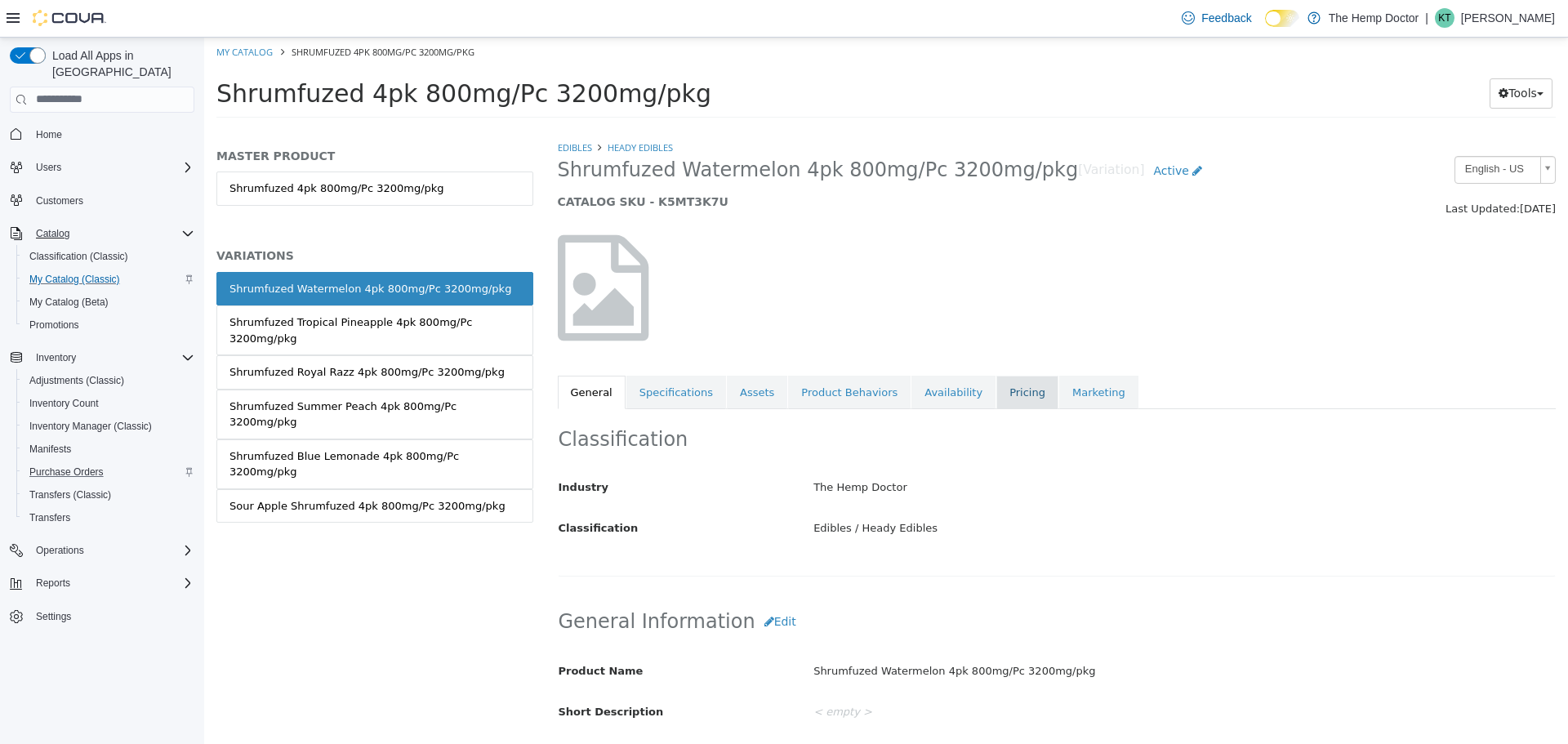
click at [996, 392] on link "Pricing" at bounding box center [1026, 391] width 62 height 34
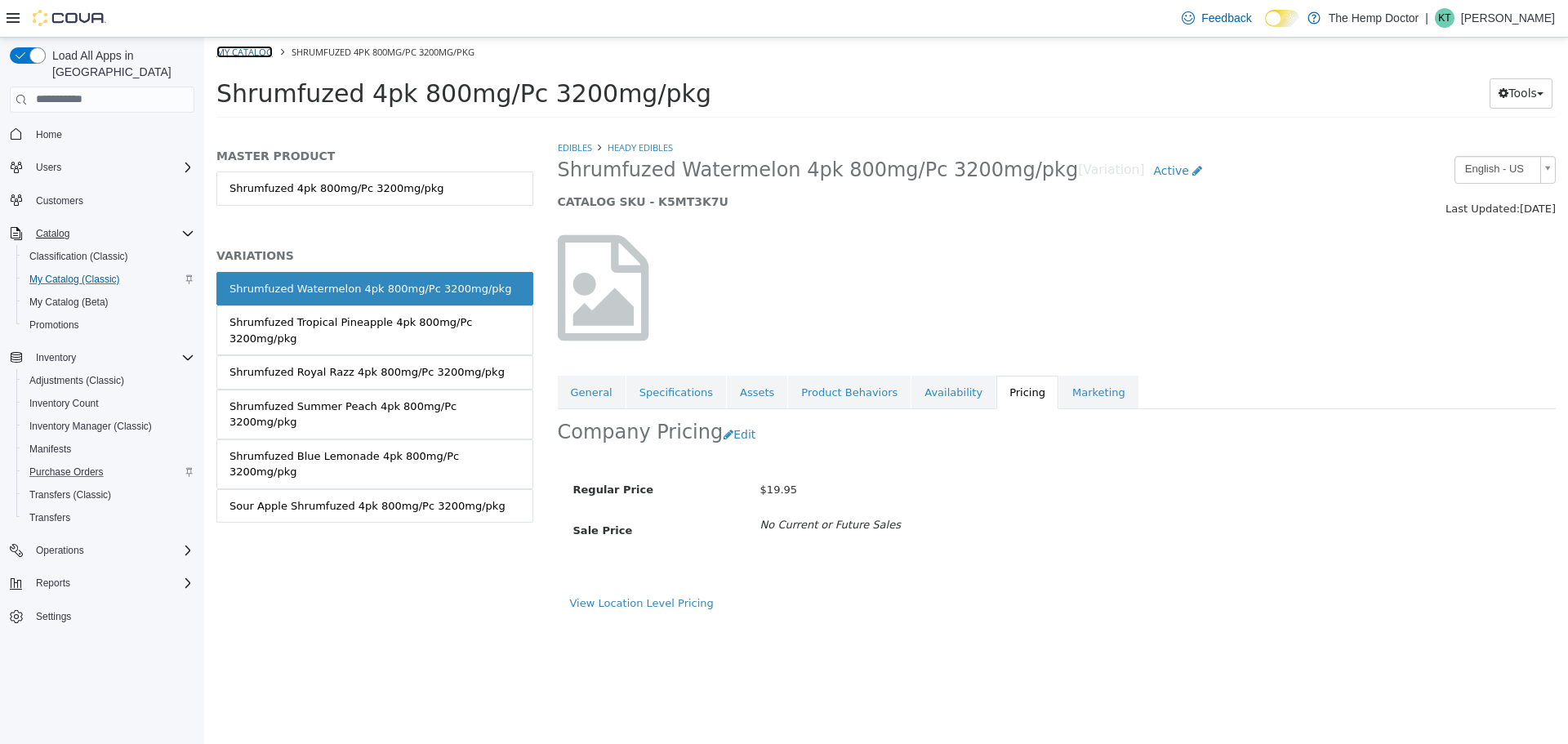
click at [239, 48] on link "My Catalog" at bounding box center [244, 50] width 57 height 12
select select "**********"
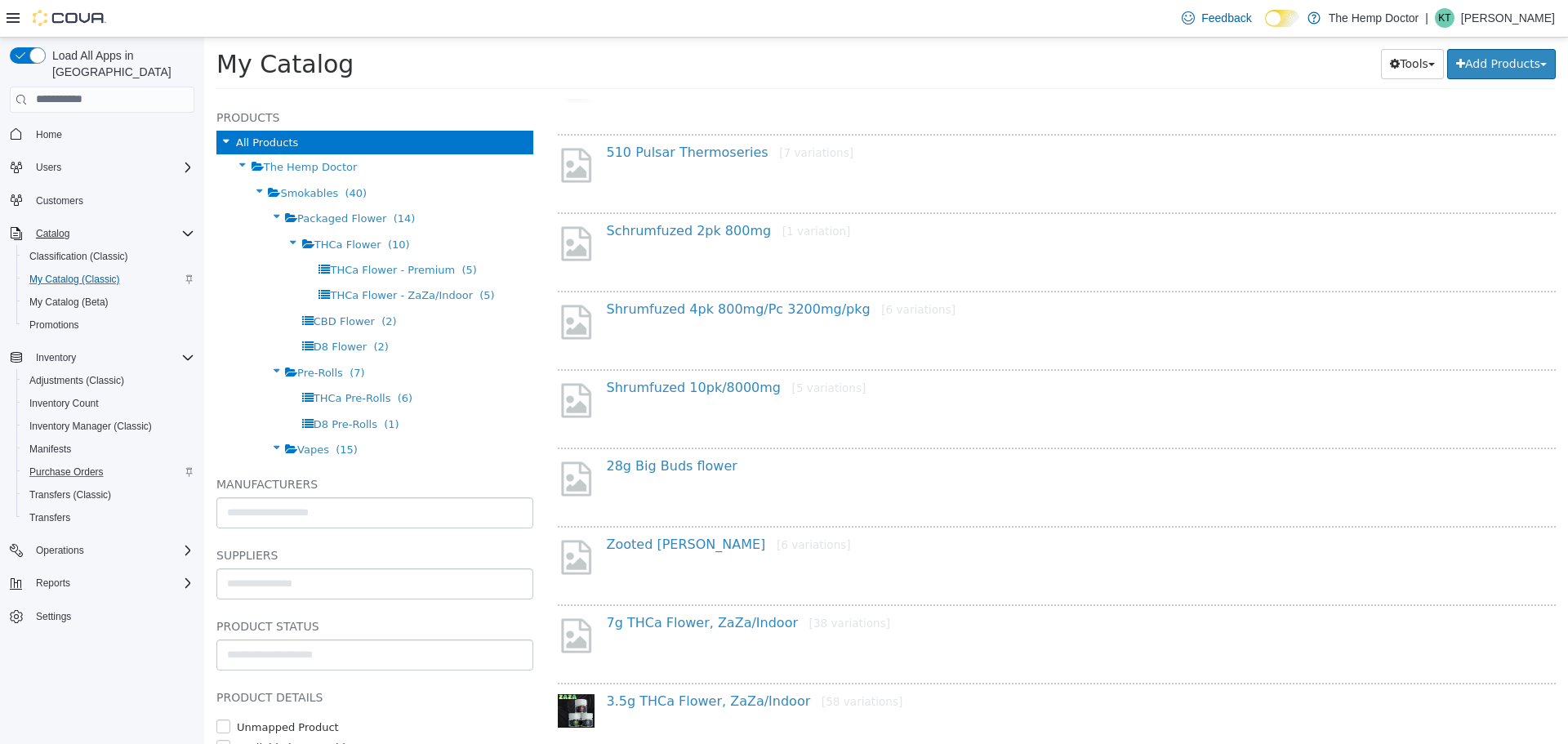
scroll to position [736, 0]
click at [699, 386] on link "Shrumfuzed 10pk/8000mg [5 variations]" at bounding box center [736, 382] width 260 height 16
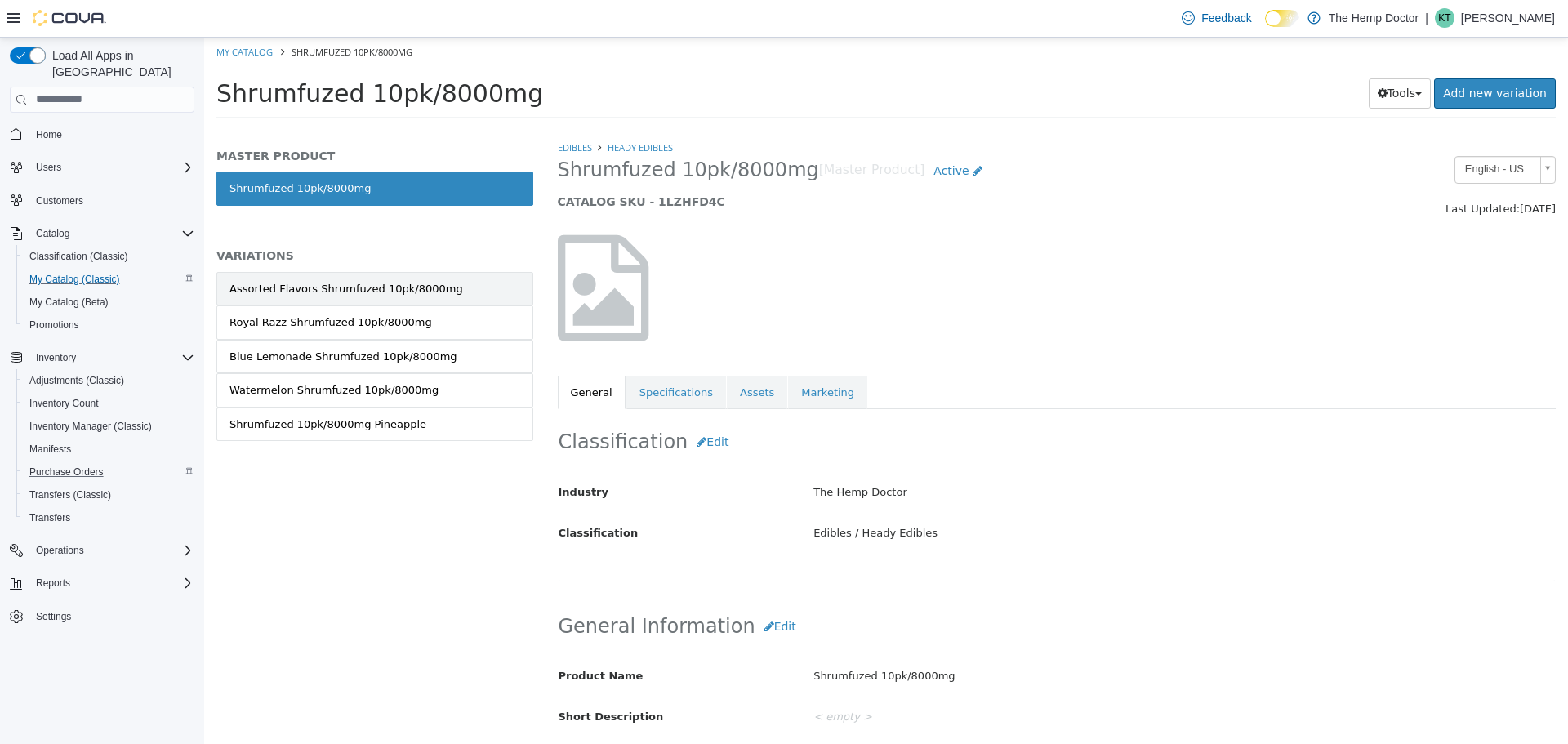
click at [386, 297] on link "Assorted Flavors Shrumfuzed 10pk/8000mg" at bounding box center [375, 288] width 317 height 34
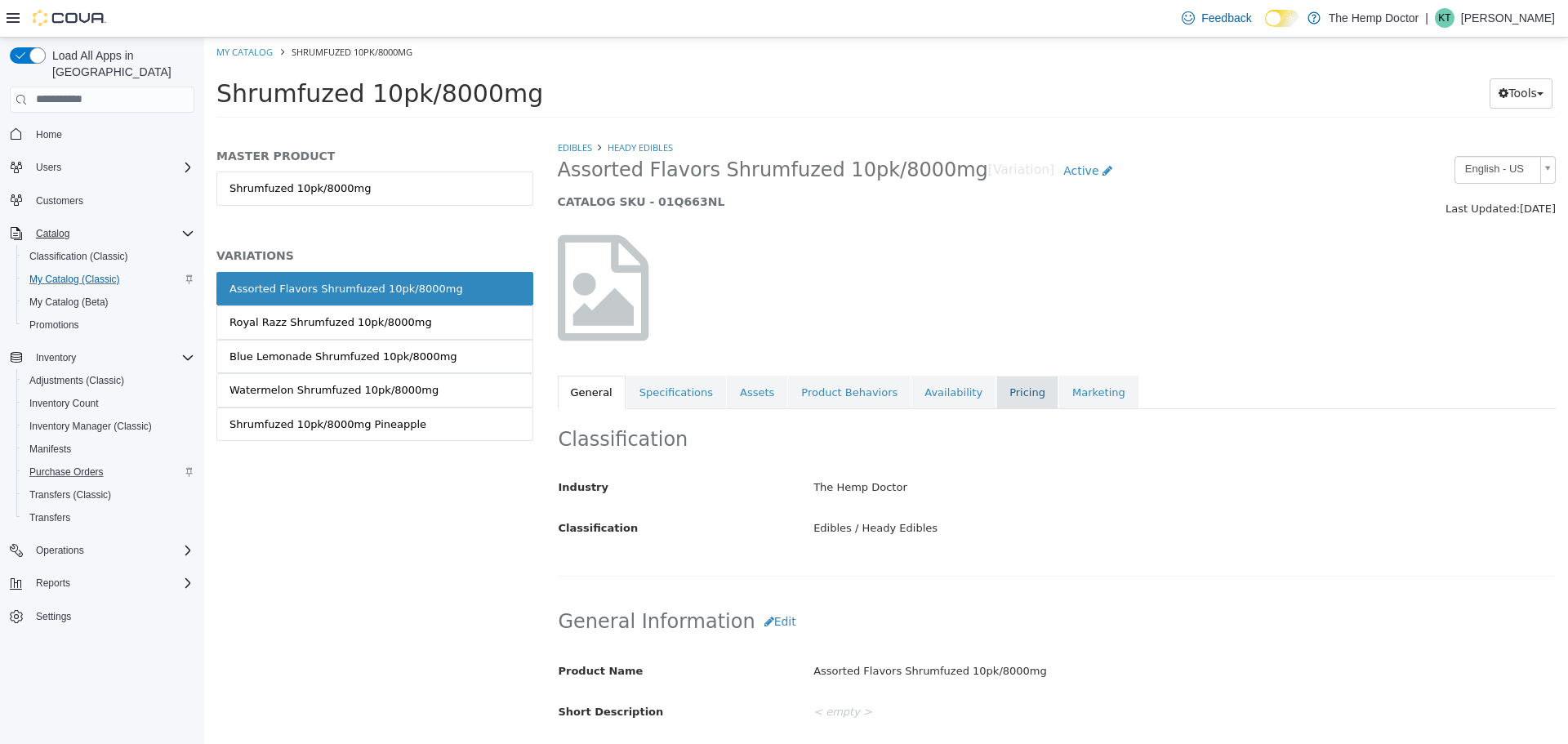
click at [996, 391] on link "Pricing" at bounding box center [1026, 391] width 62 height 34
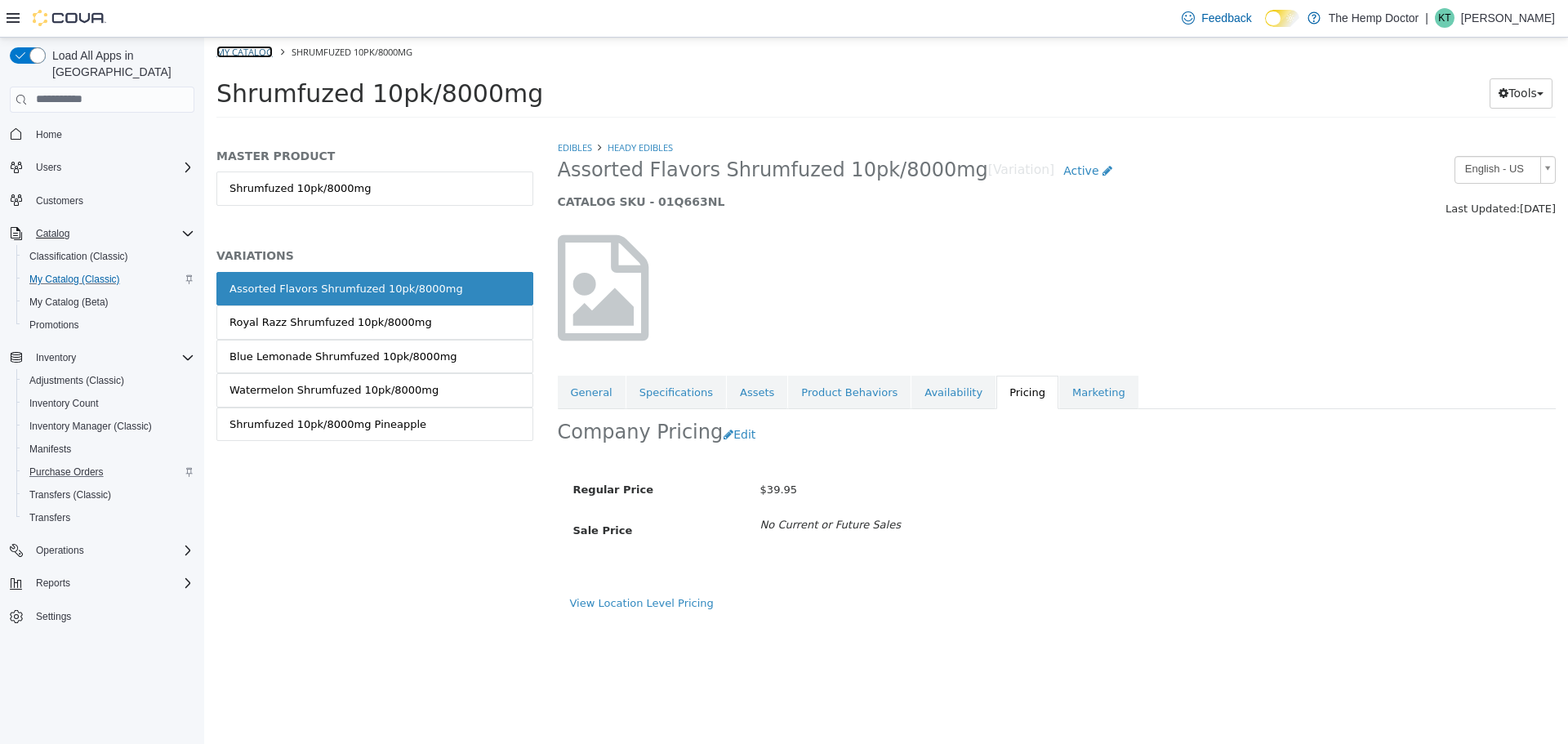
click at [238, 51] on link "My Catalog" at bounding box center [244, 50] width 57 height 12
select select "**********"
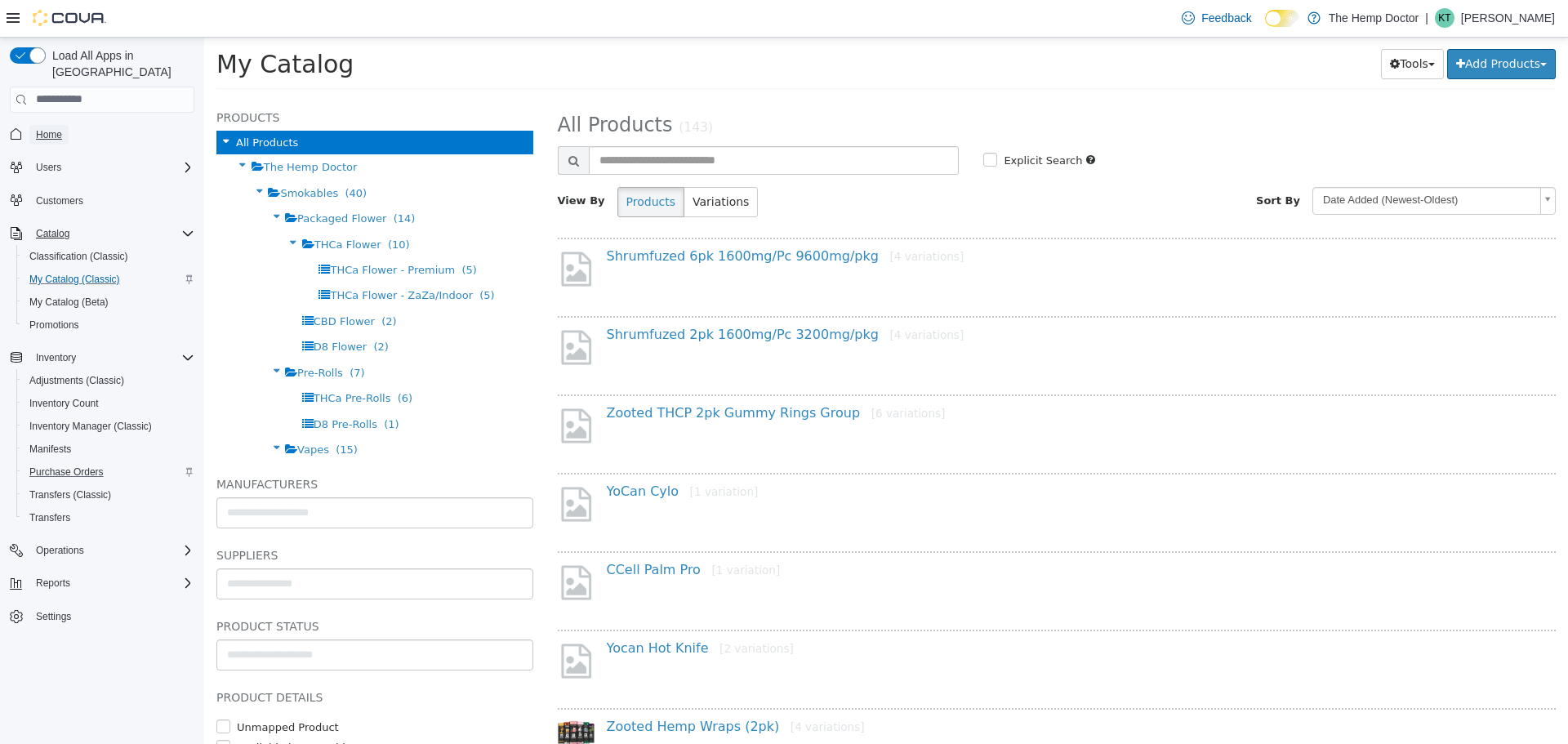
click at [38, 128] on span "Home" at bounding box center [49, 135] width 26 height 13
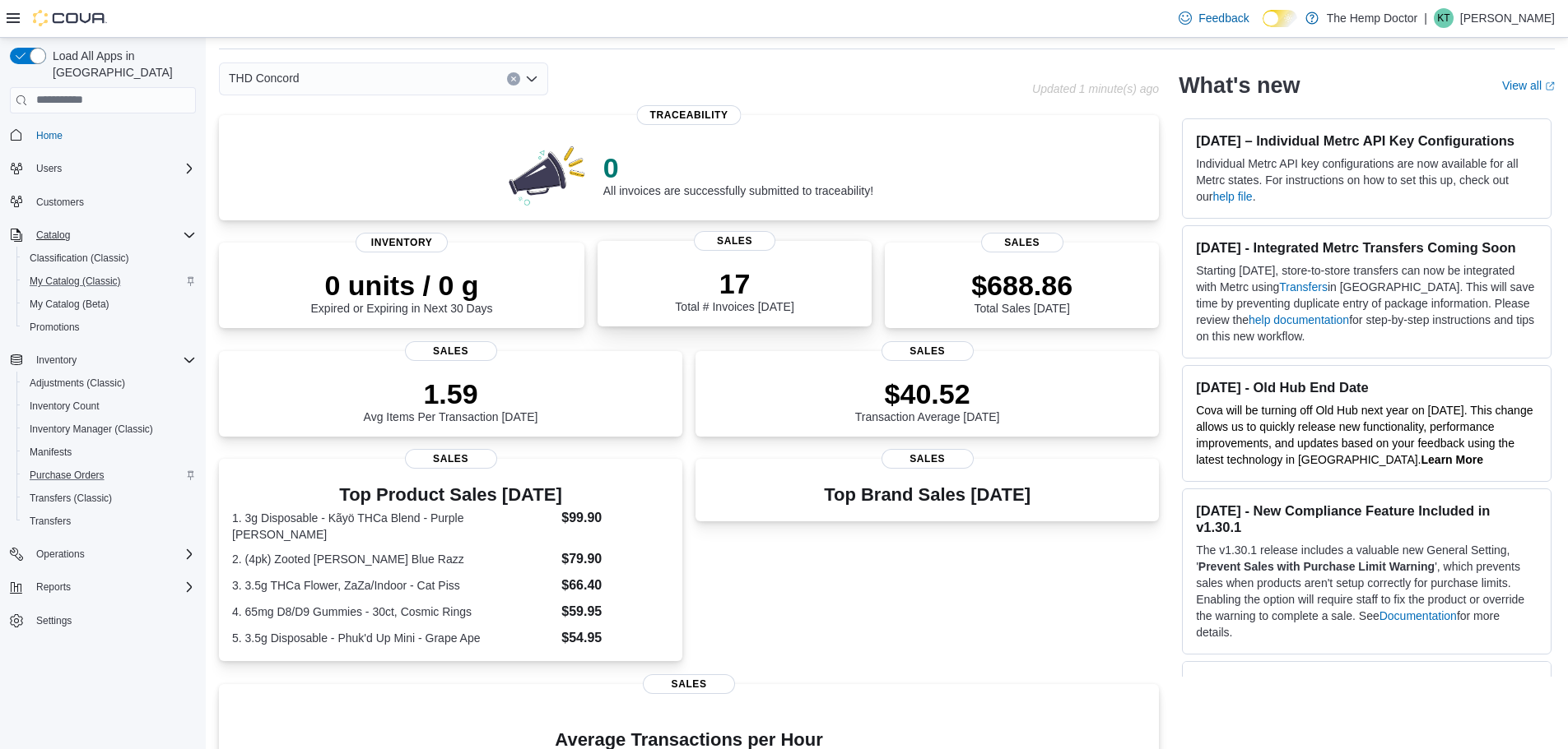
scroll to position [82, 0]
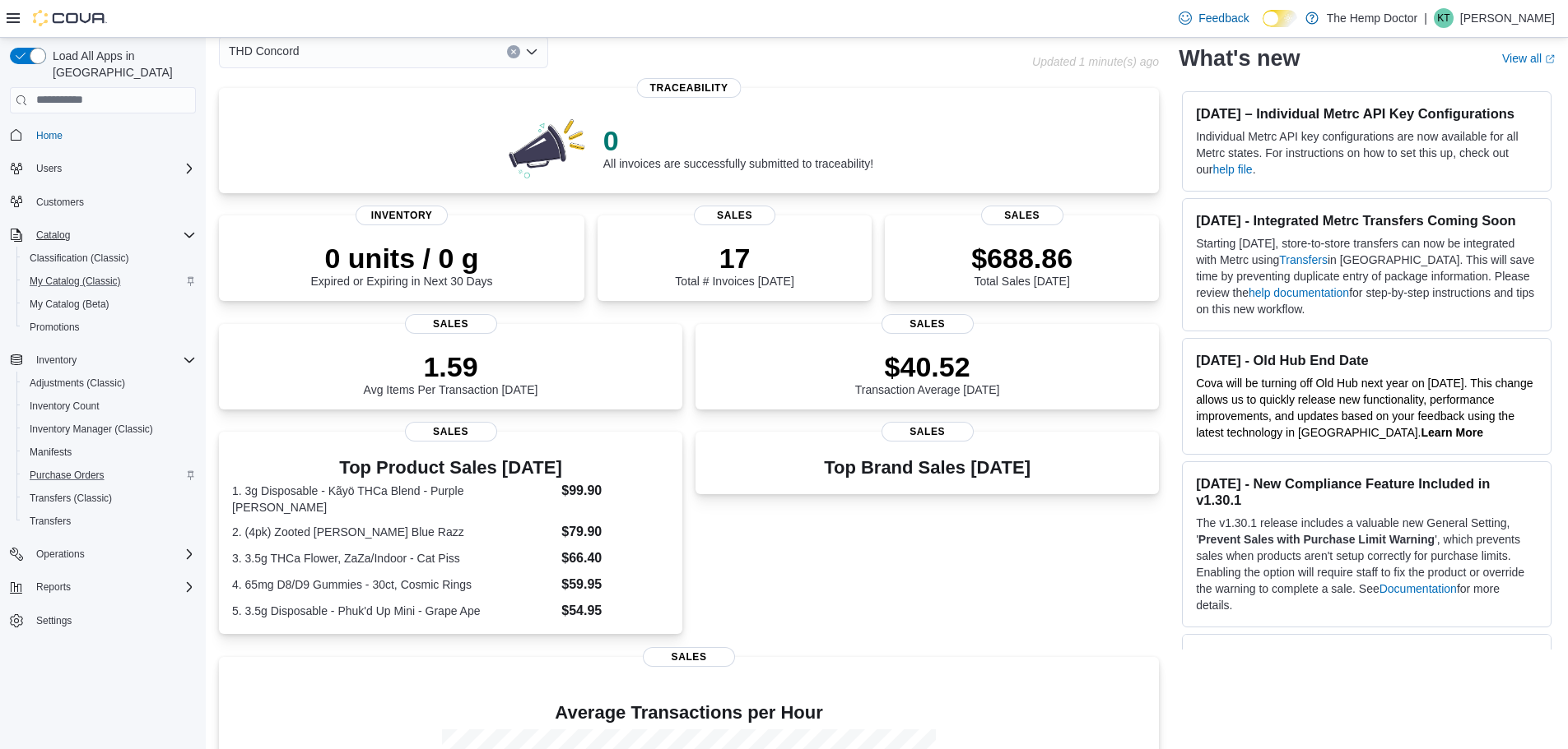
click at [362, 51] on div "THD Concord" at bounding box center [383, 51] width 329 height 33
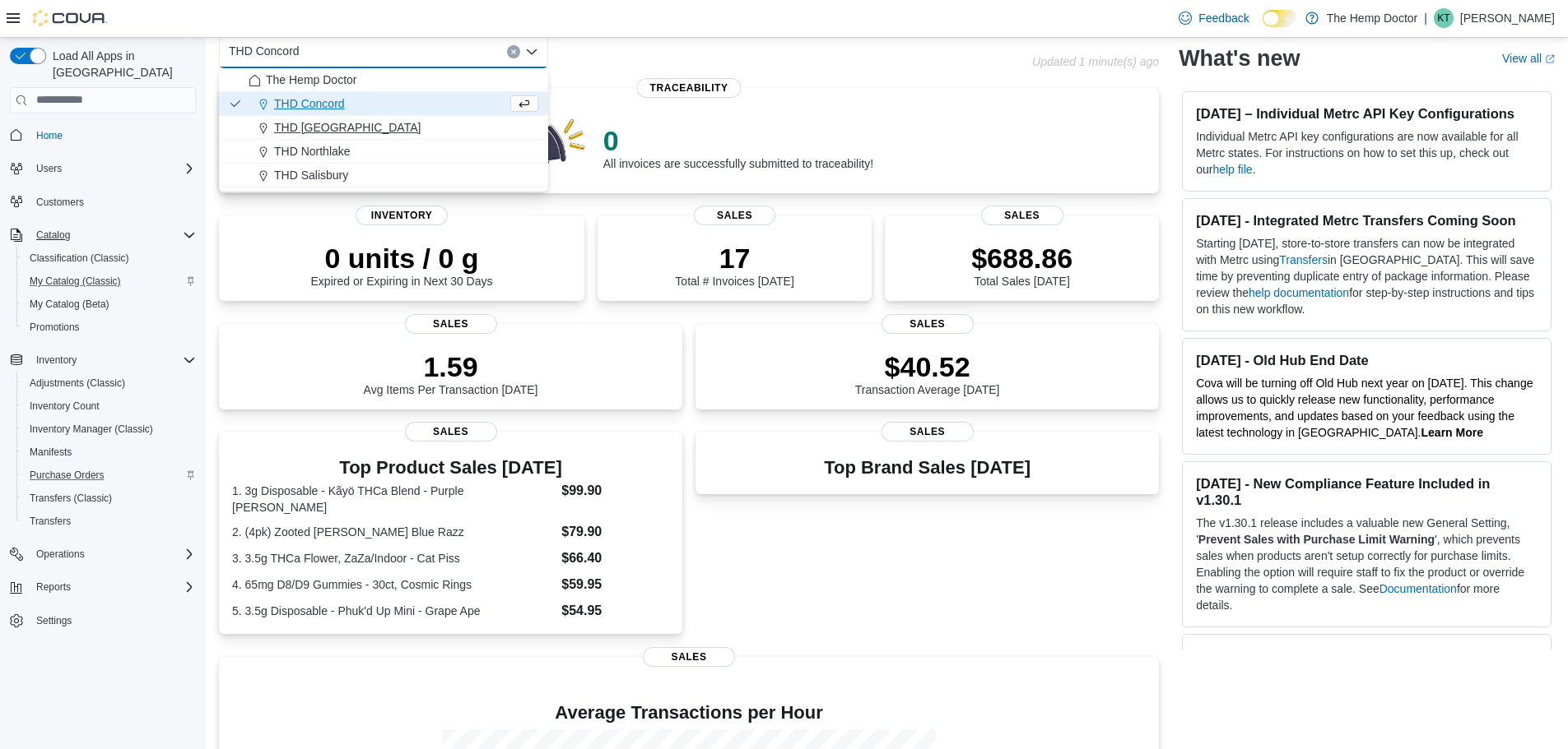
click at [356, 136] on button "THD [GEOGRAPHIC_DATA]" at bounding box center [383, 128] width 329 height 24
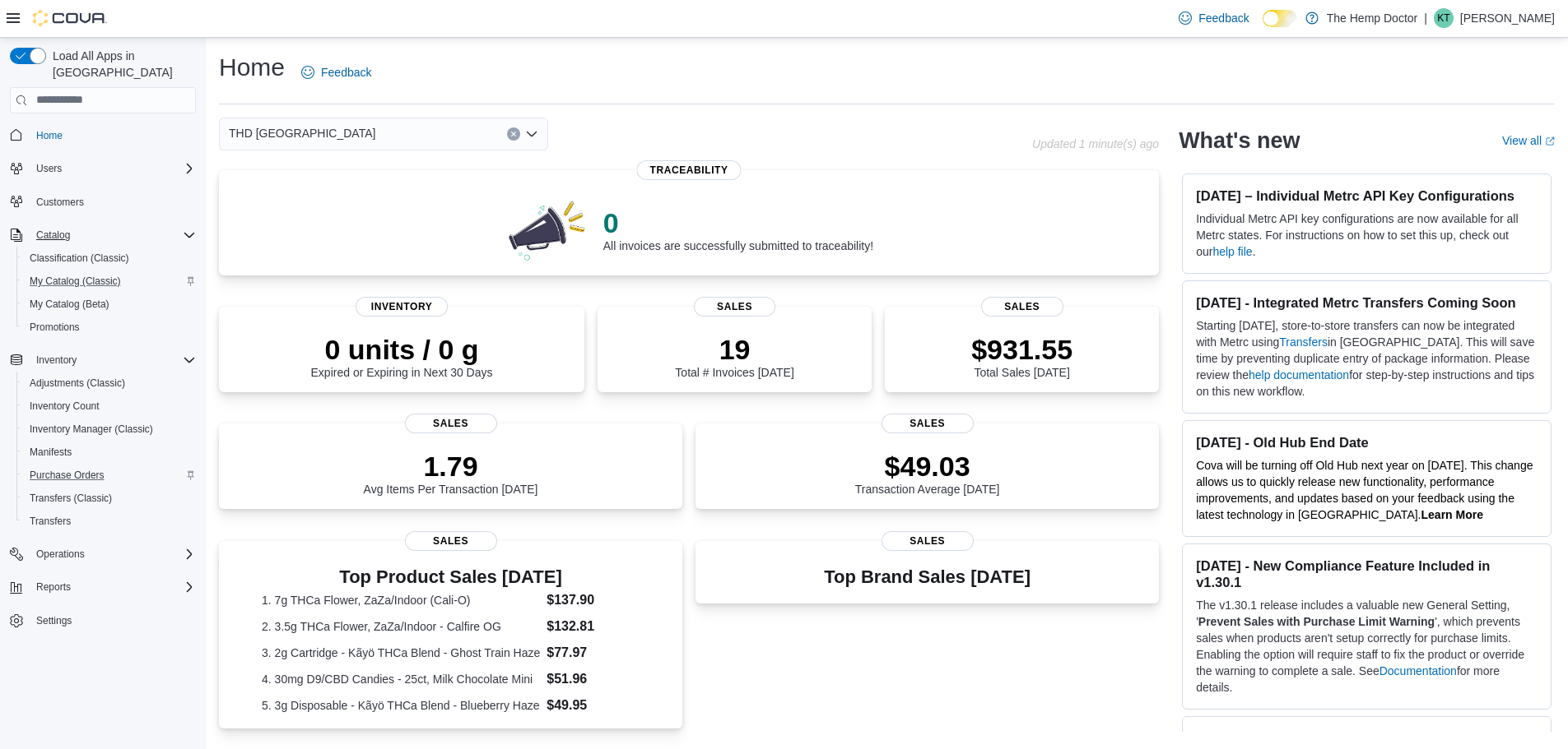
click at [341, 133] on div "THD [GEOGRAPHIC_DATA] Combo box. Selected. THD [GEOGRAPHIC_DATA]. Press Backspa…" at bounding box center [383, 134] width 329 height 33
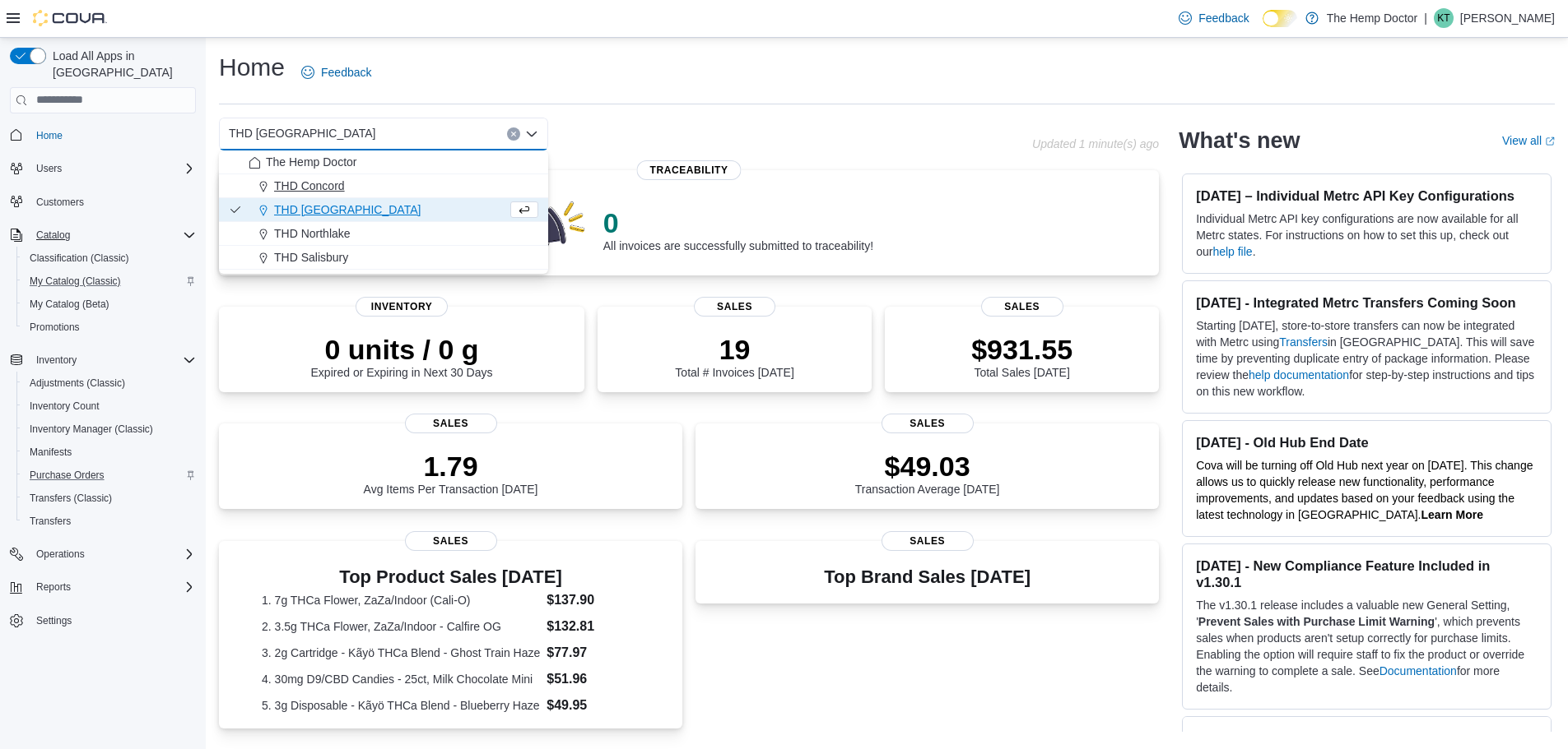
click at [343, 194] on button "THD Concord" at bounding box center [383, 187] width 329 height 24
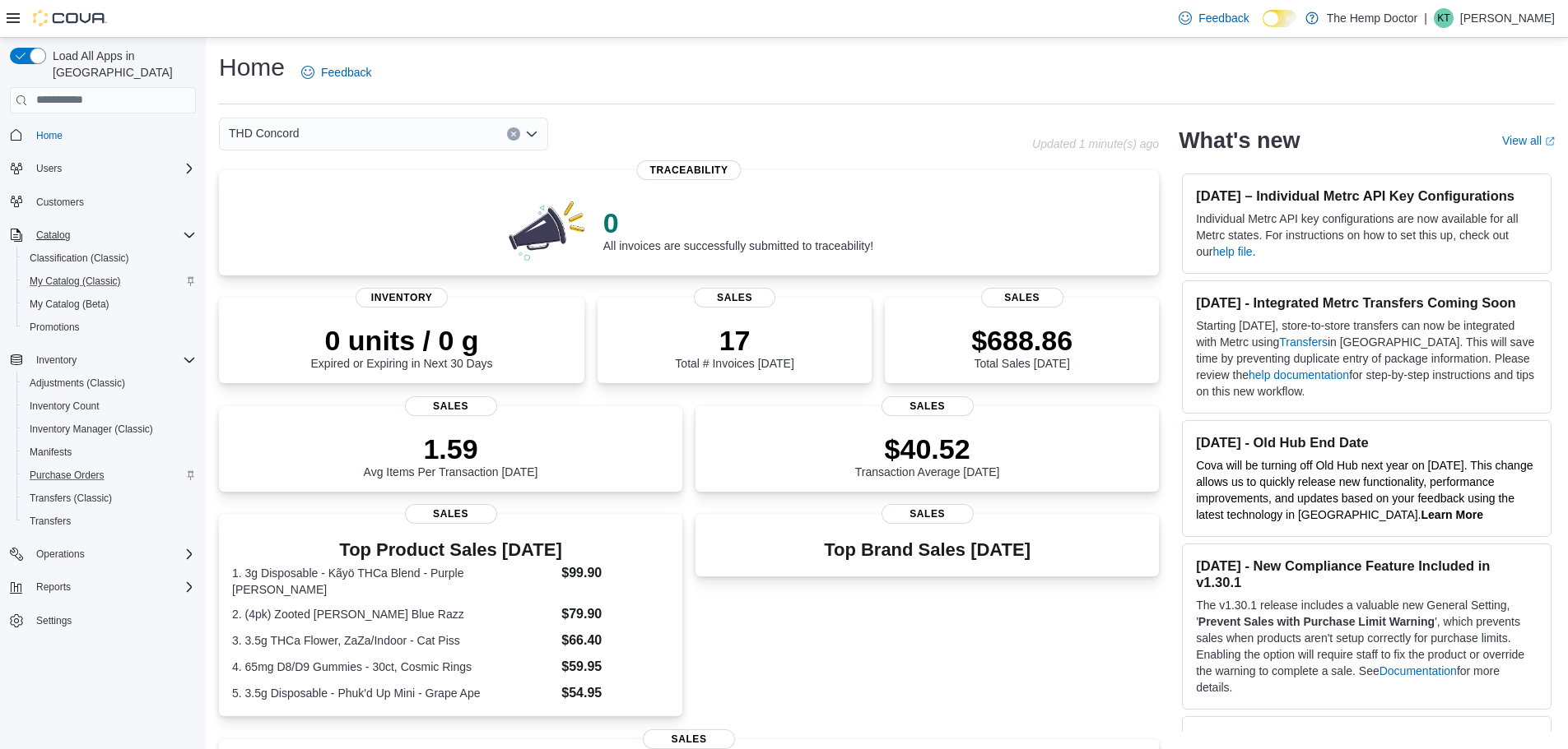
click at [352, 134] on div "THD Concord Combo box. Selected. THD Concord. Press Backspace to delete THD Con…" at bounding box center [383, 134] width 329 height 33
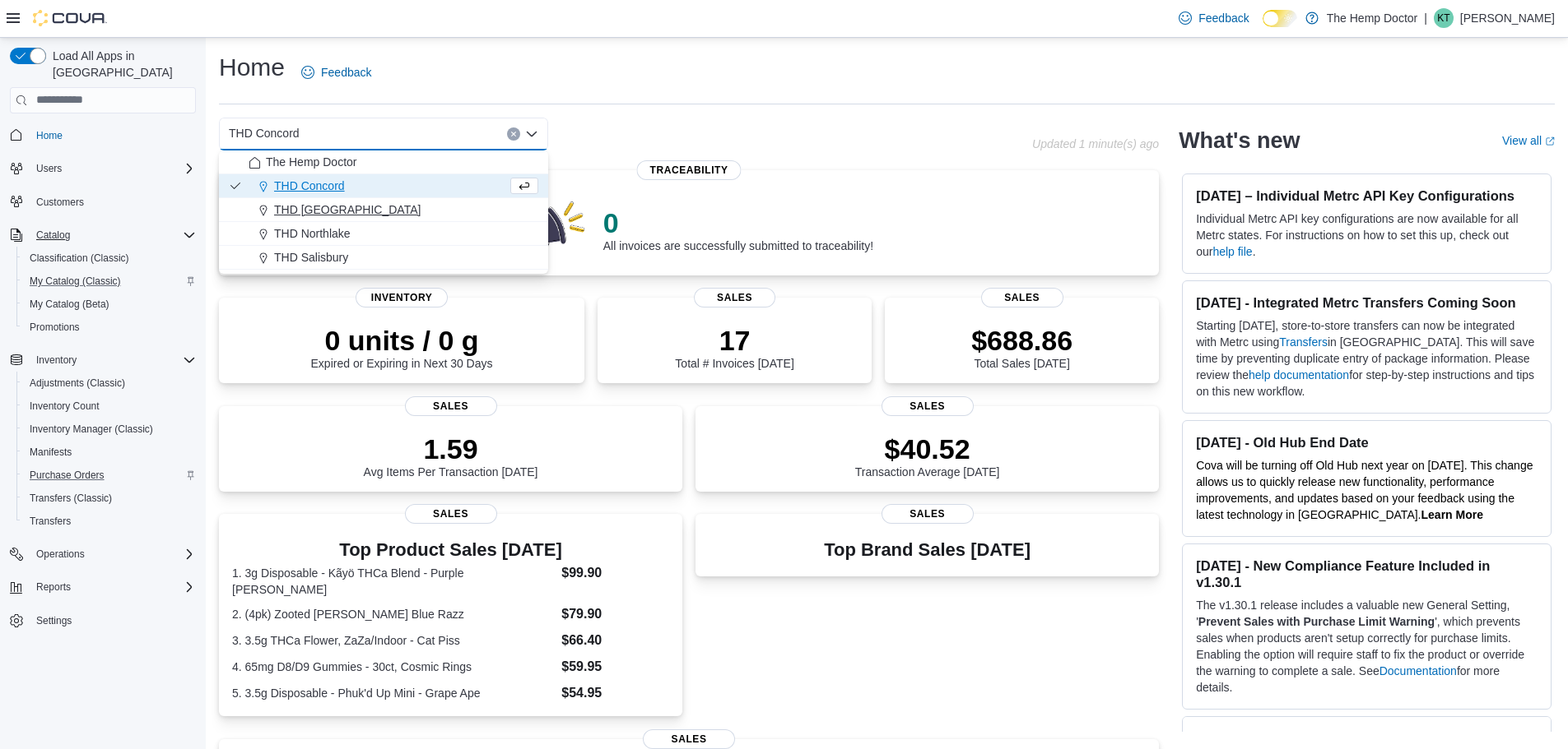
click at [345, 203] on span "THD [GEOGRAPHIC_DATA]" at bounding box center [347, 210] width 147 height 17
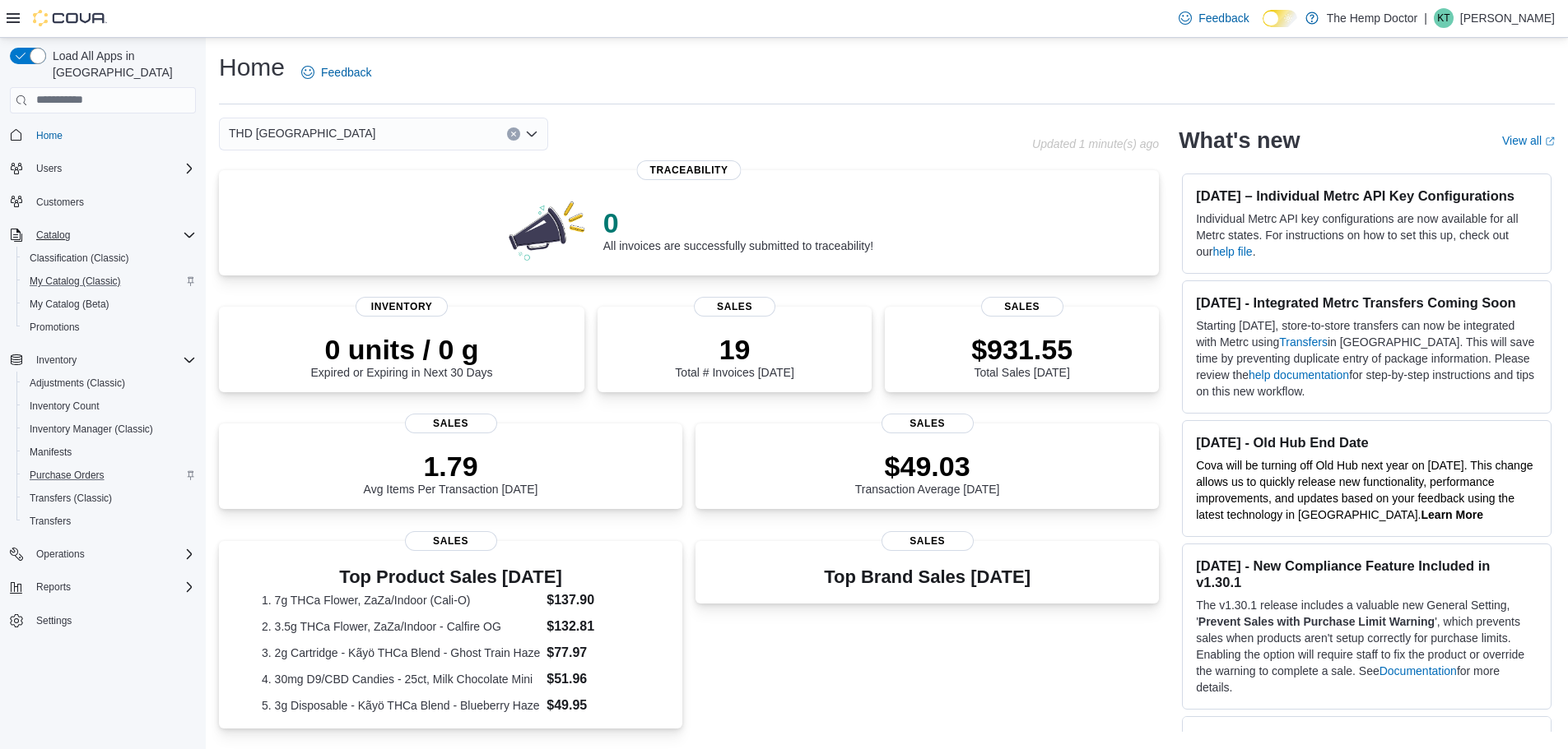
click at [363, 127] on div "THD [GEOGRAPHIC_DATA] Combo box. Selected. THD [GEOGRAPHIC_DATA]. Press Backspa…" at bounding box center [383, 134] width 329 height 33
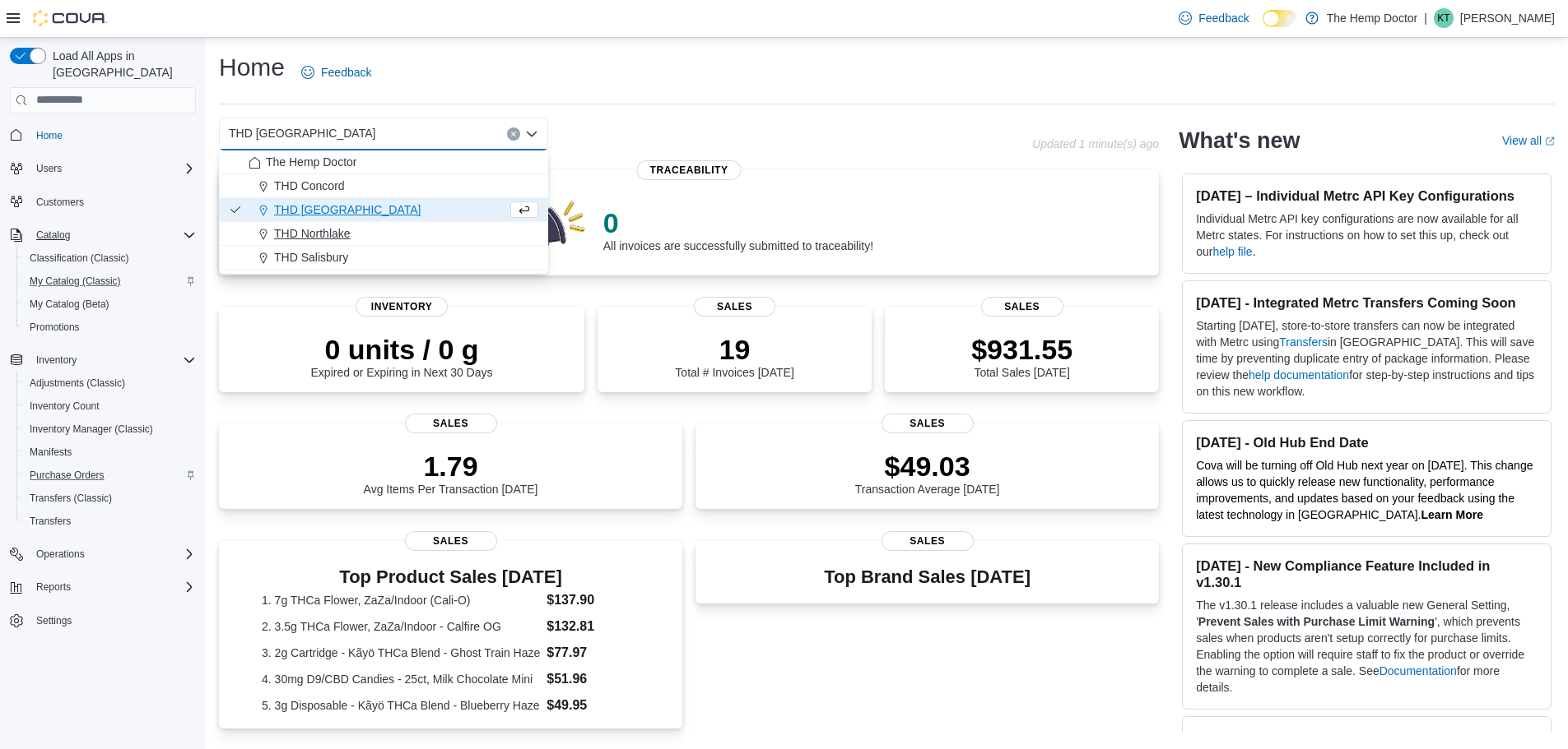
click at [341, 236] on span "THD Northlake" at bounding box center [312, 233] width 77 height 17
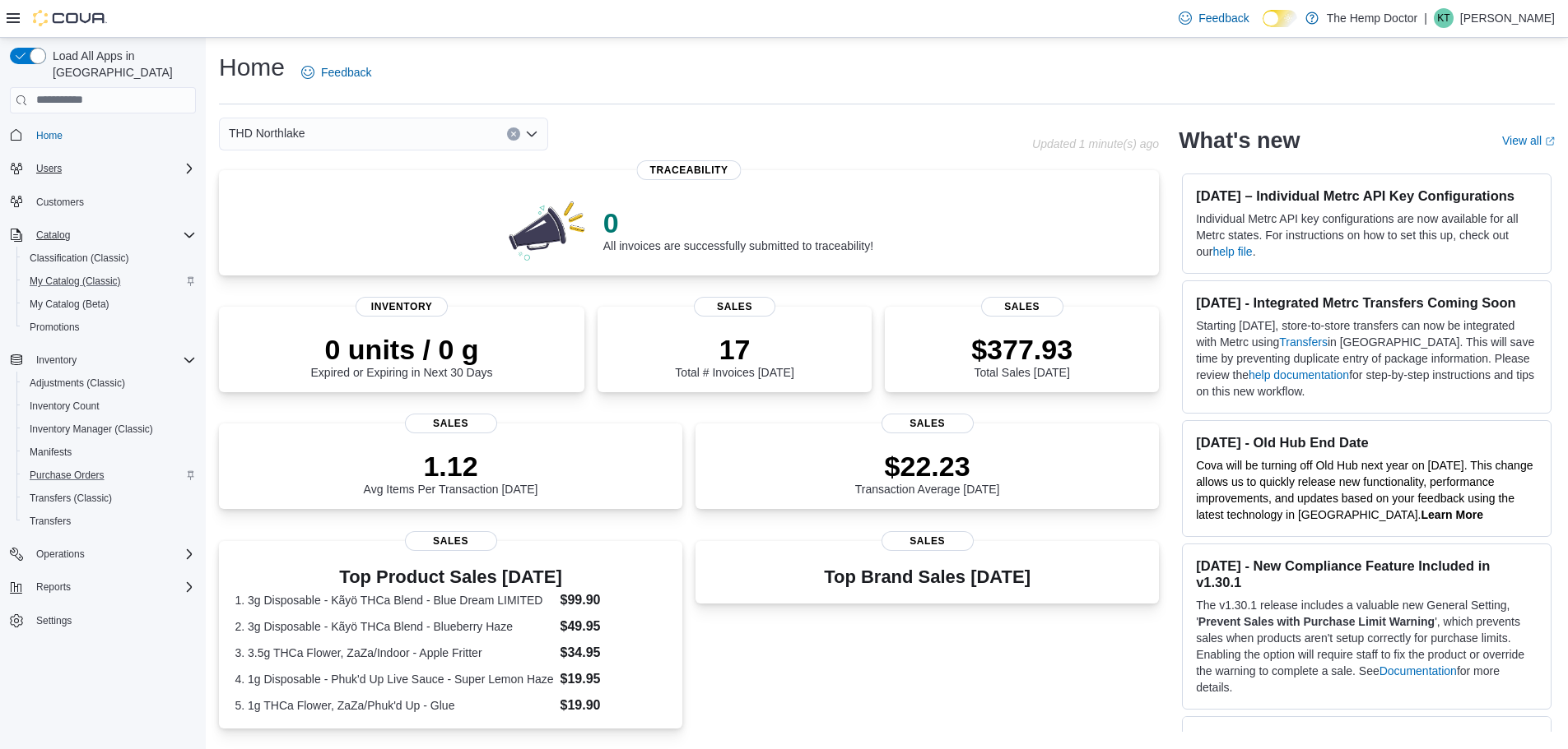
click at [190, 162] on icon "Complex example" at bounding box center [189, 168] width 13 height 13
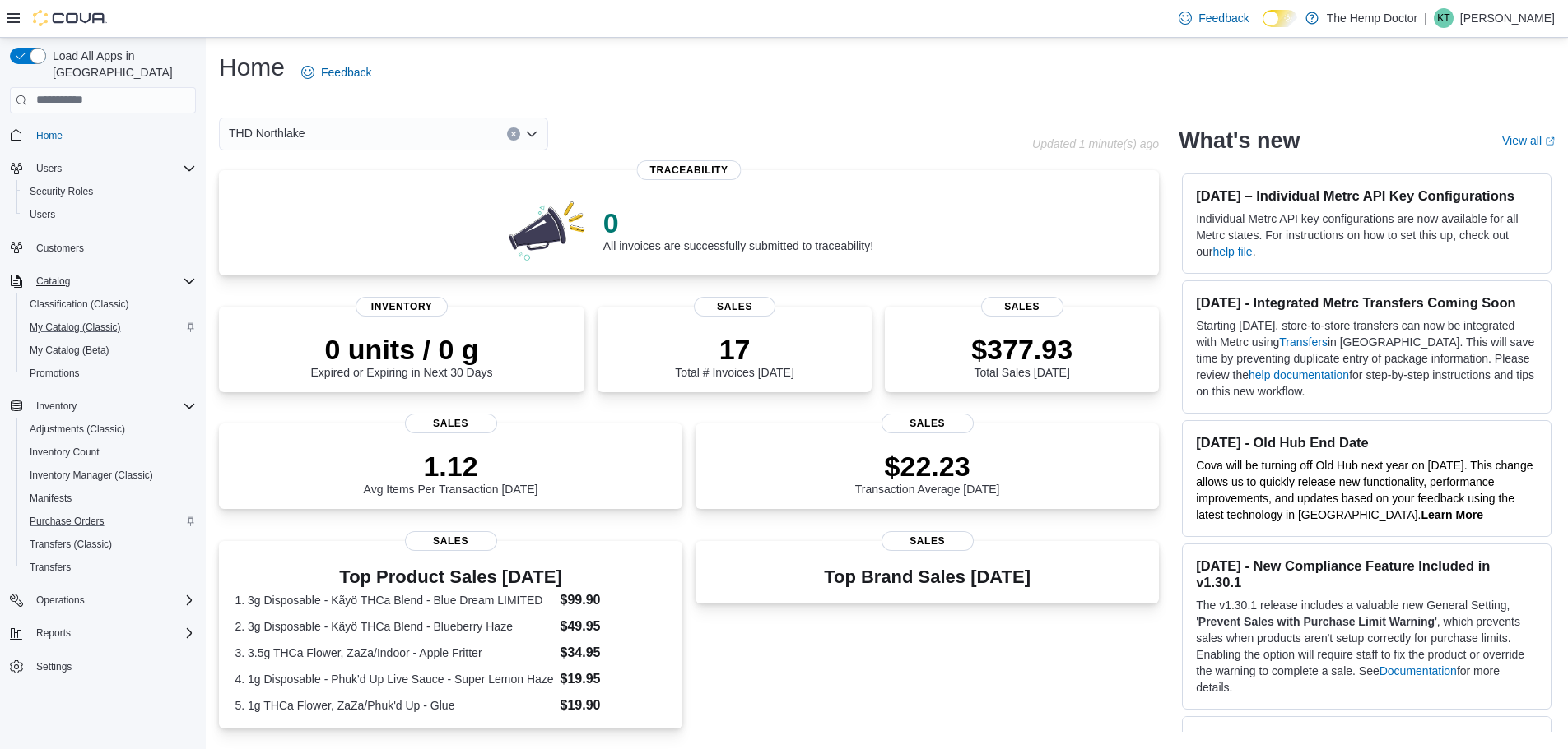
click at [190, 162] on icon "Complex example" at bounding box center [189, 168] width 13 height 13
